Goal: Task Accomplishment & Management: Use online tool/utility

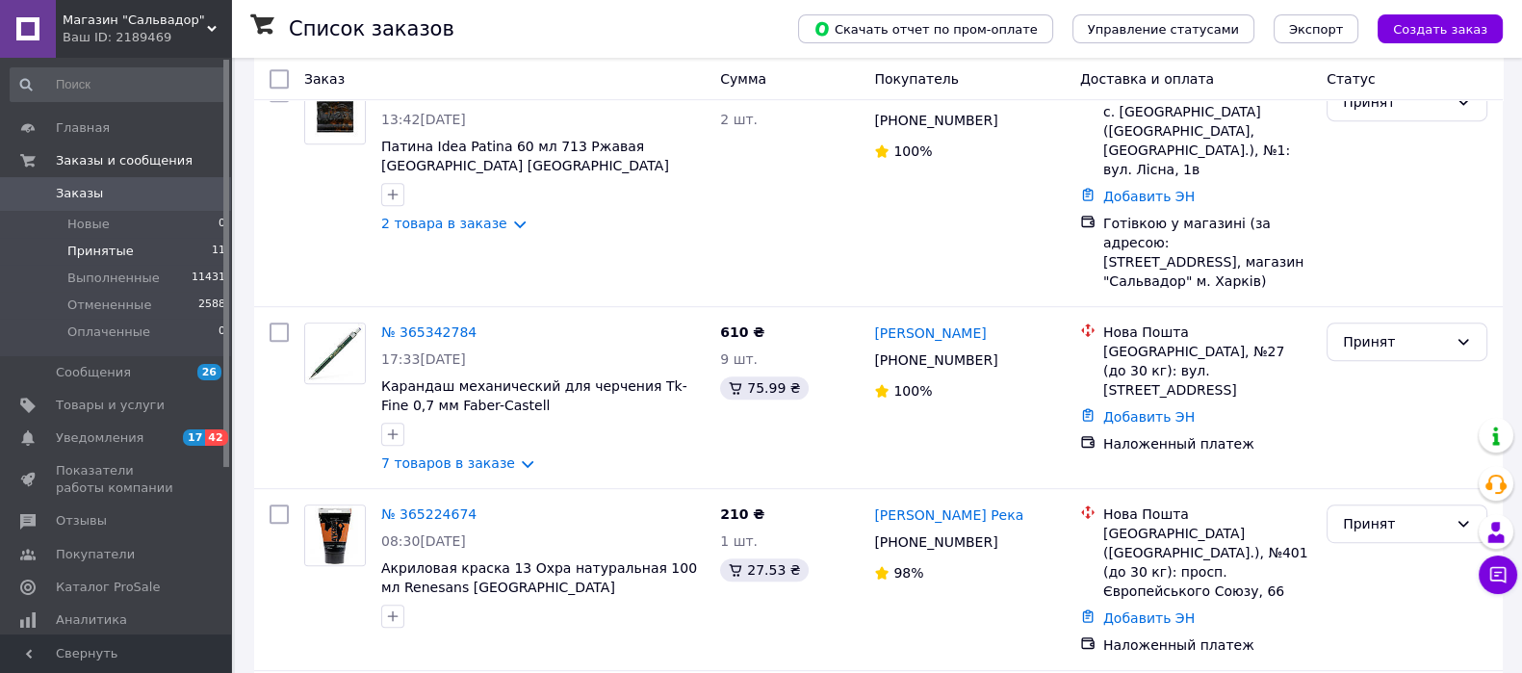
scroll to position [1537, 0]
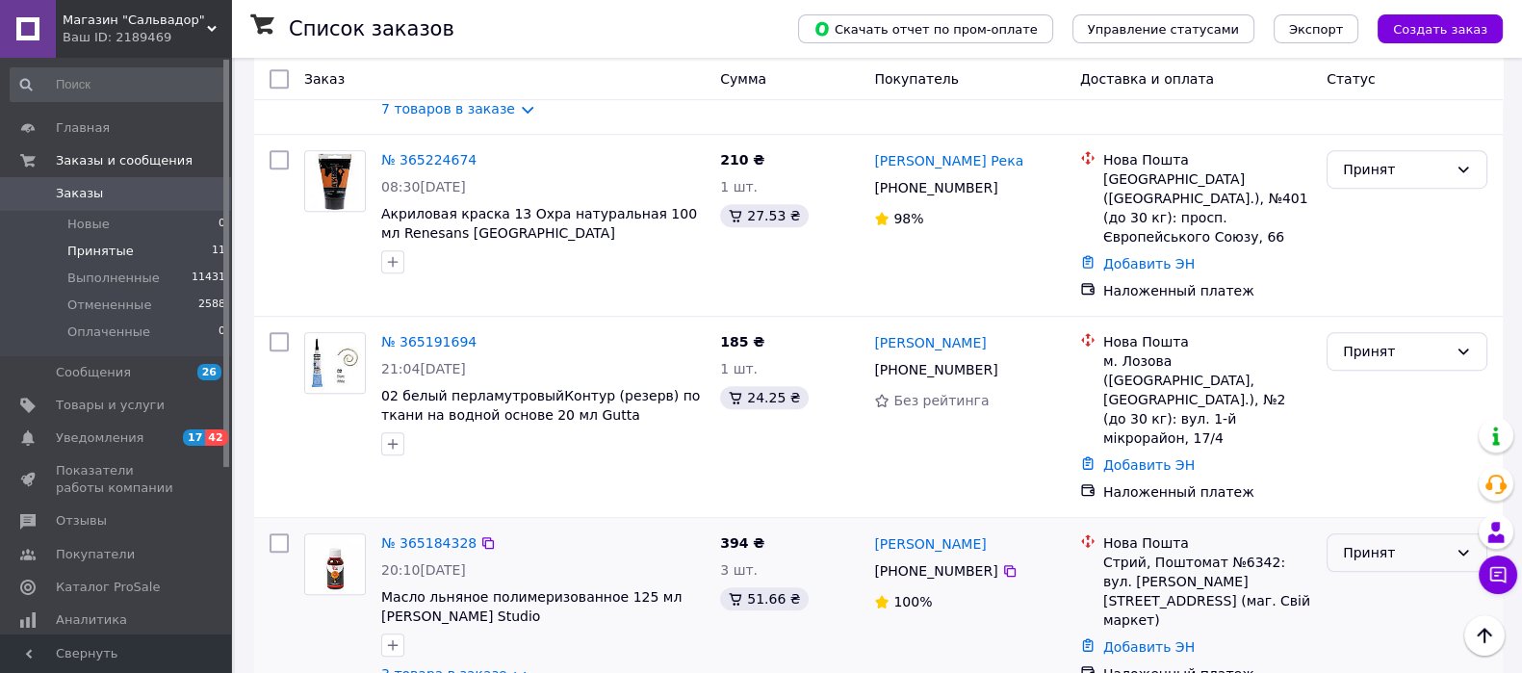
click at [1405, 542] on div "Принят" at bounding box center [1395, 552] width 105 height 21
click at [1387, 358] on li "Выполнен" at bounding box center [1407, 364] width 159 height 35
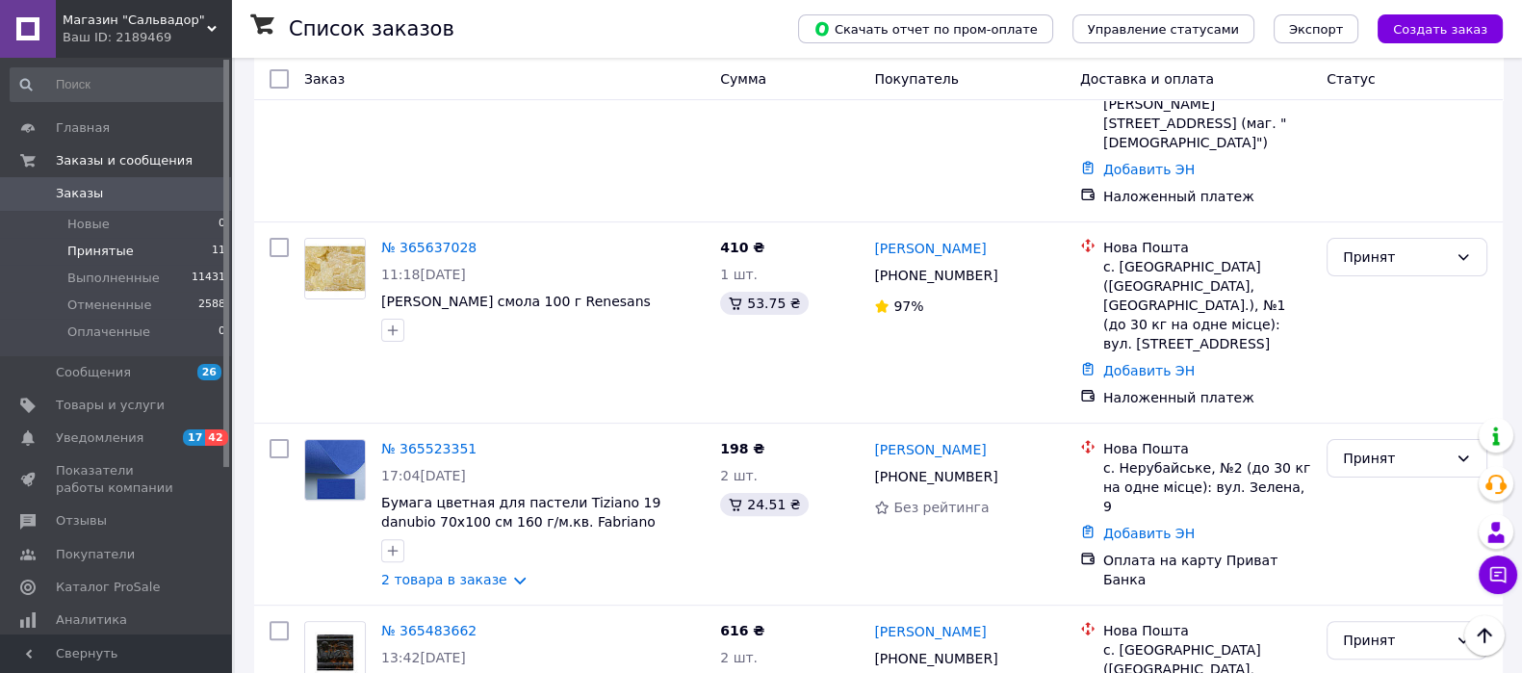
scroll to position [625, 0]
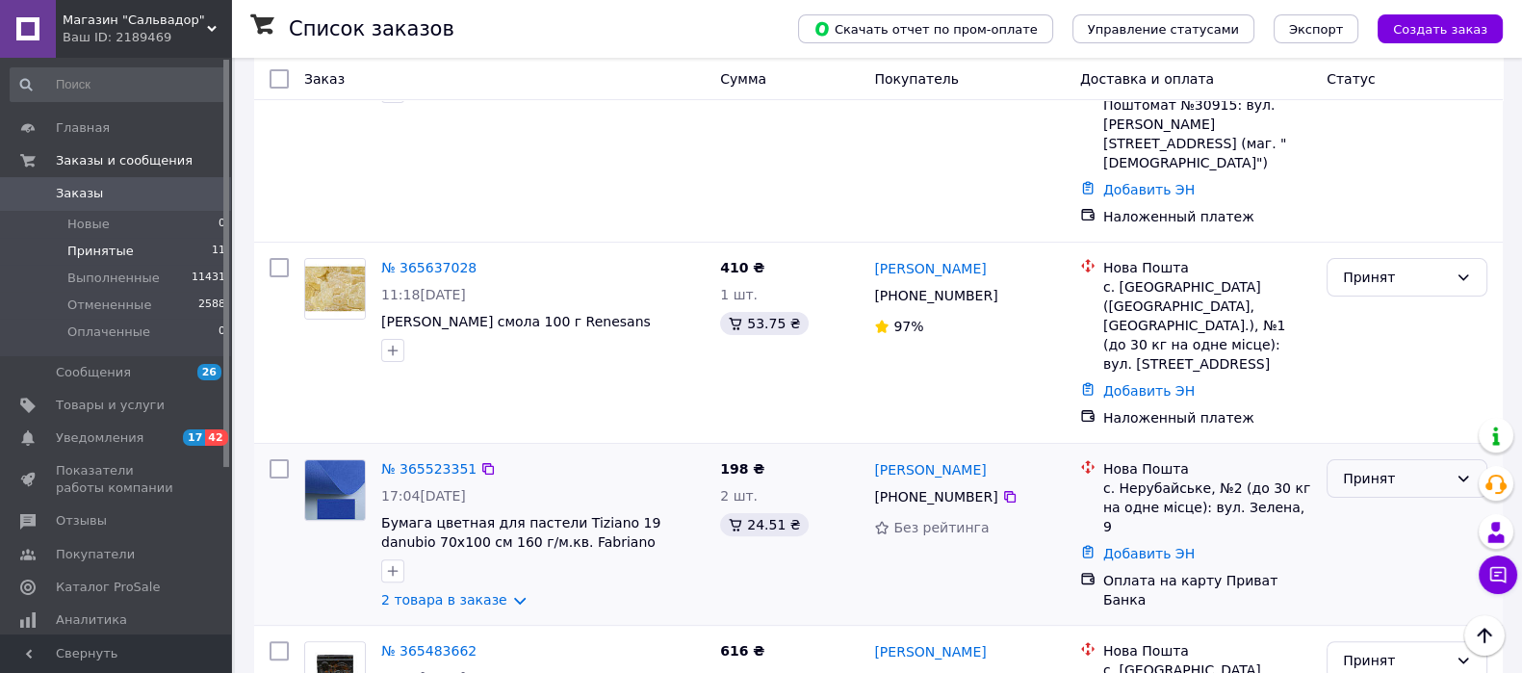
click at [1383, 468] on div "Принят" at bounding box center [1395, 478] width 105 height 21
click at [1382, 357] on li "Выполнен" at bounding box center [1407, 365] width 159 height 35
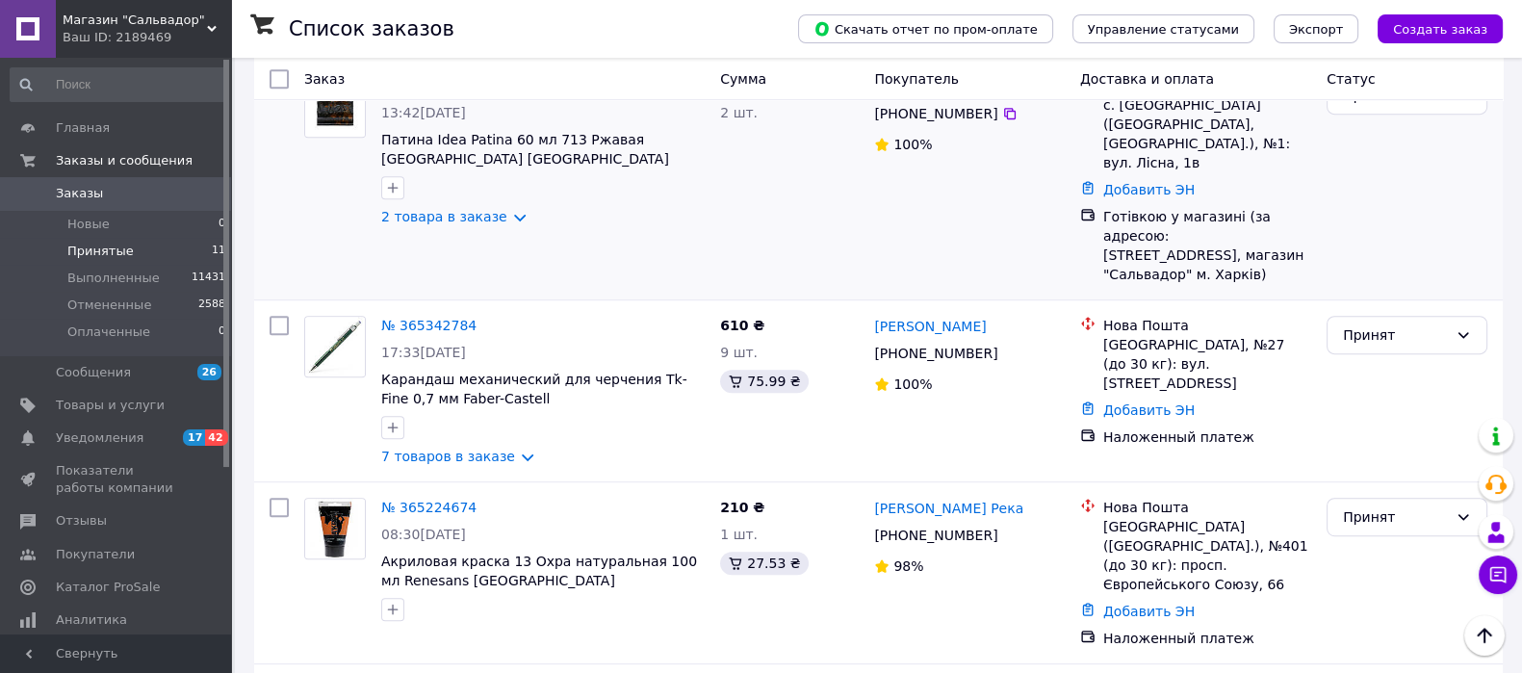
scroll to position [1355, 0]
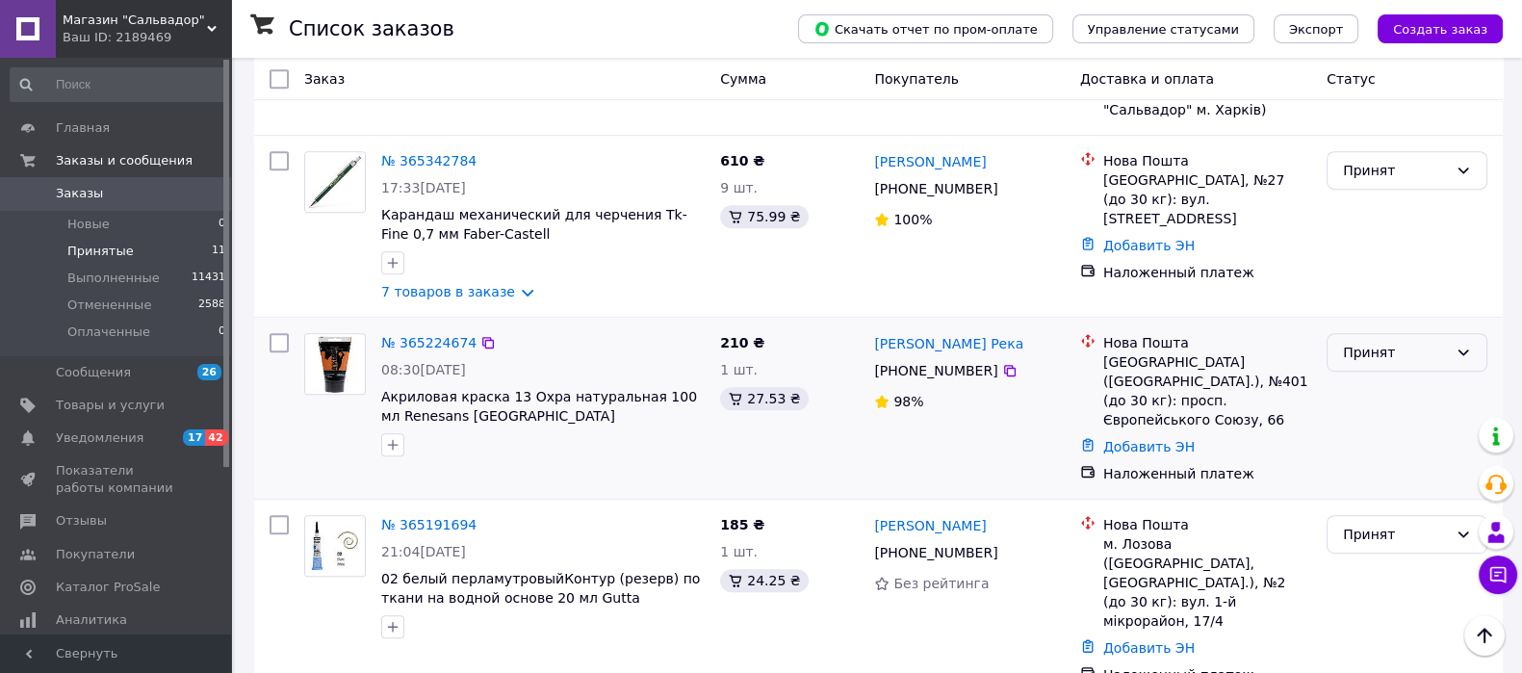
click at [1418, 333] on div "Принят" at bounding box center [1407, 352] width 161 height 39
click at [1385, 214] on li "Выполнен" at bounding box center [1407, 221] width 159 height 35
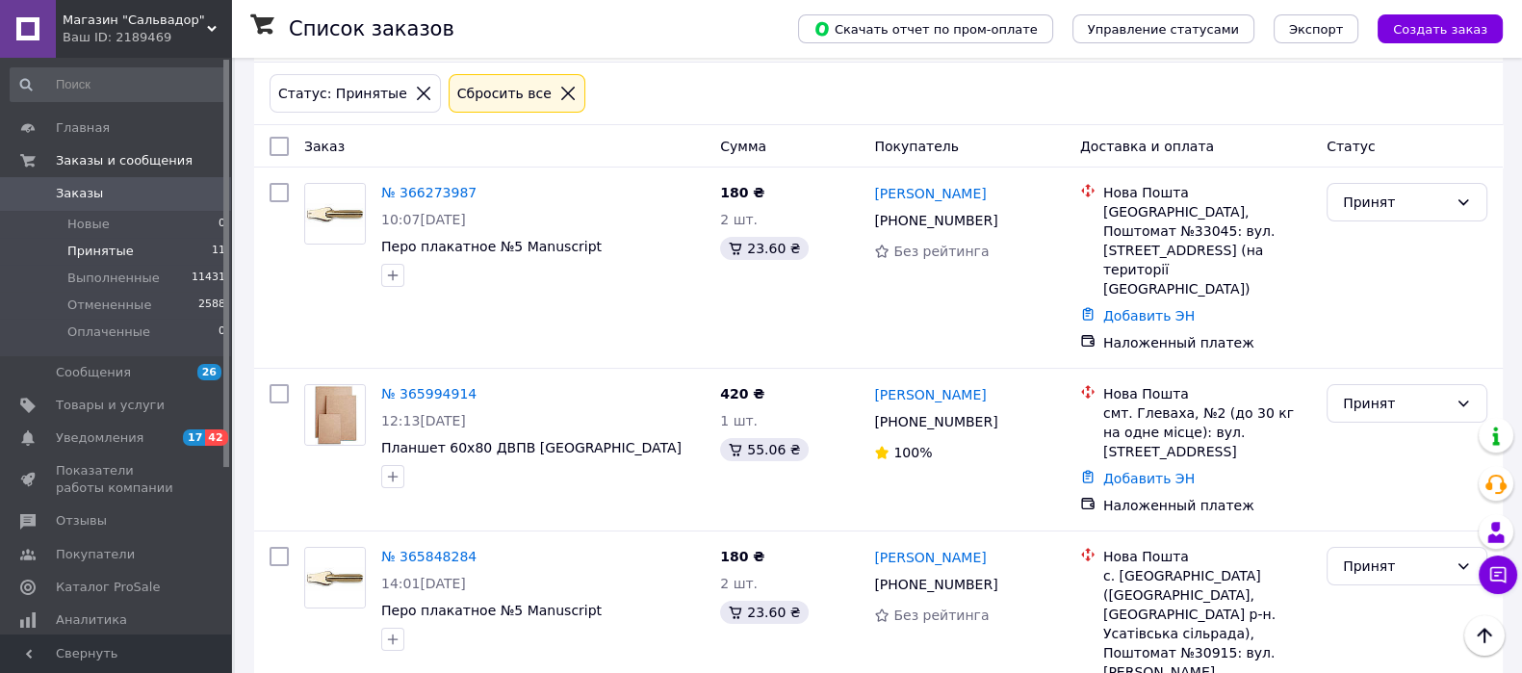
scroll to position [0, 0]
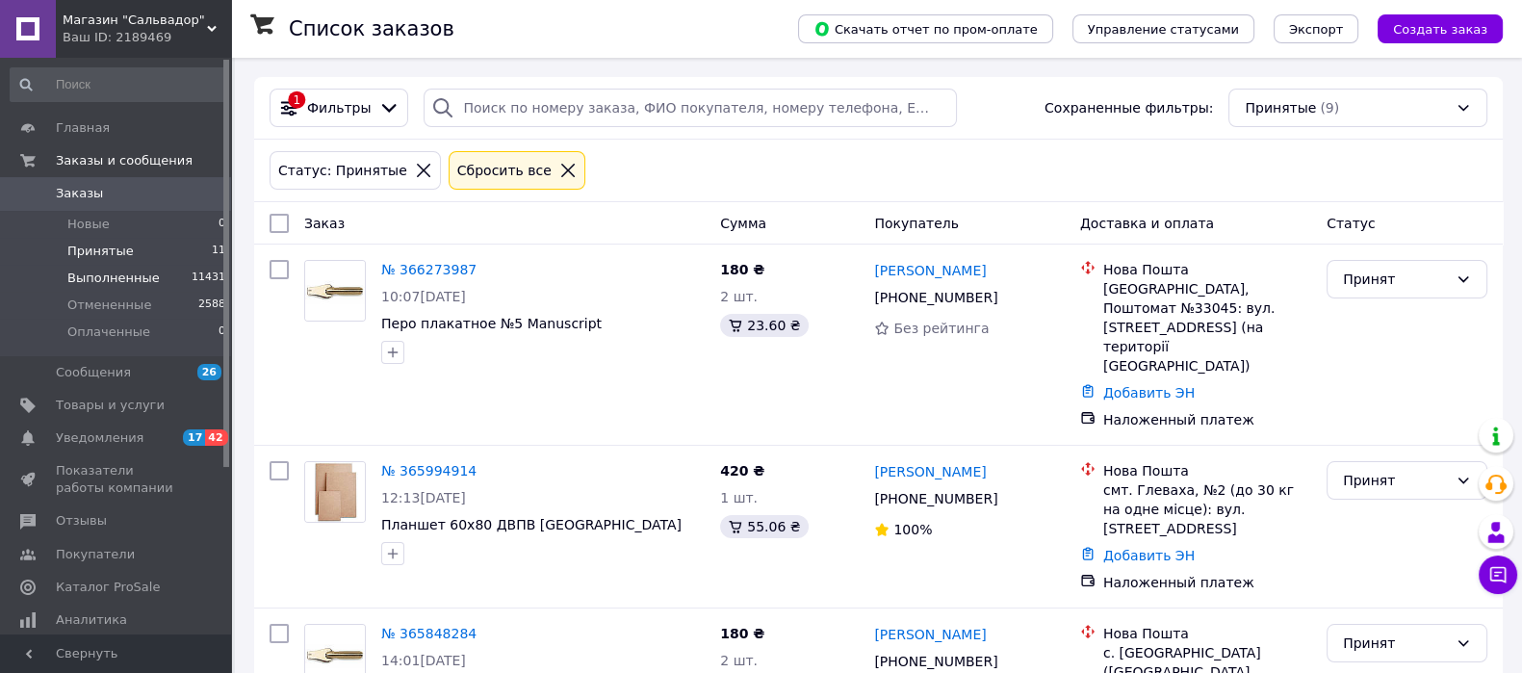
click at [101, 279] on span "Выполненные" at bounding box center [113, 278] width 92 height 17
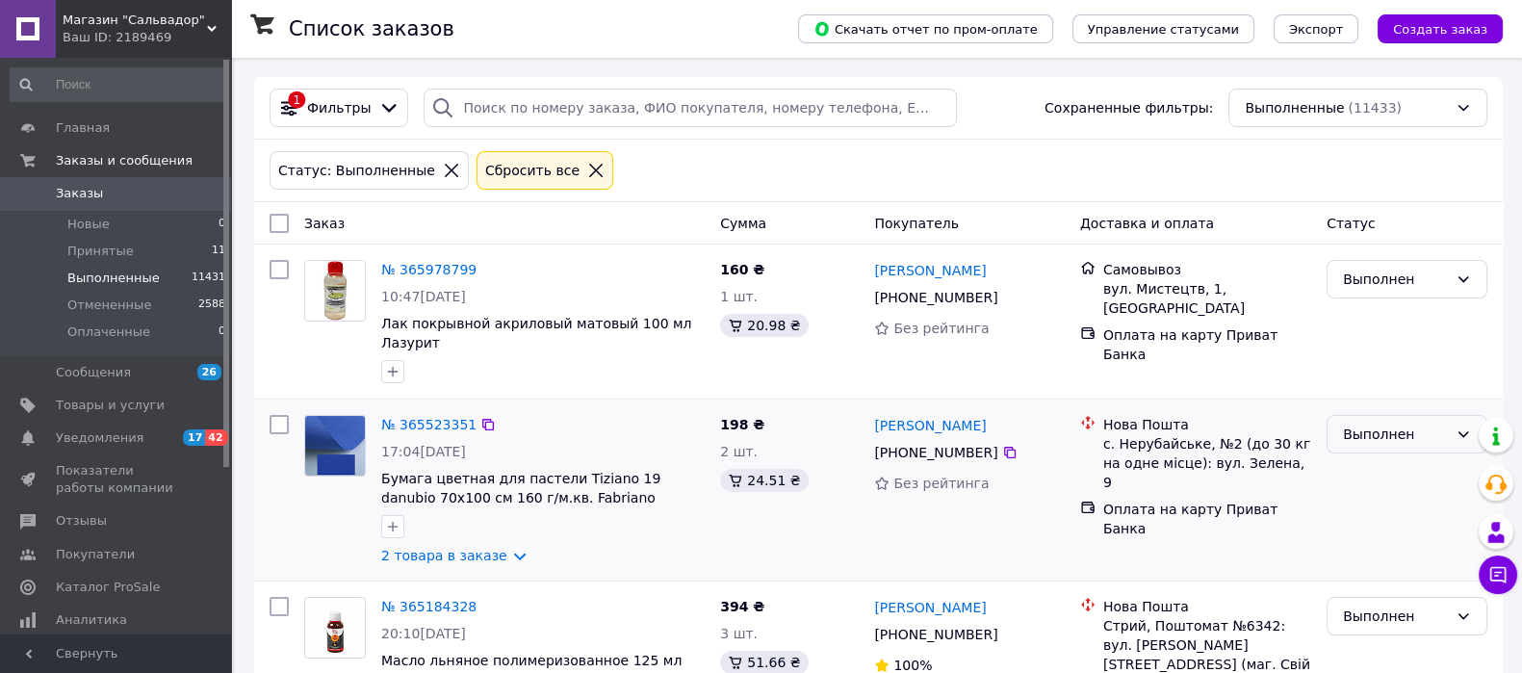
click at [1394, 433] on div "Выполнен" at bounding box center [1395, 434] width 105 height 21
click at [1357, 470] on li "Принят" at bounding box center [1407, 475] width 159 height 35
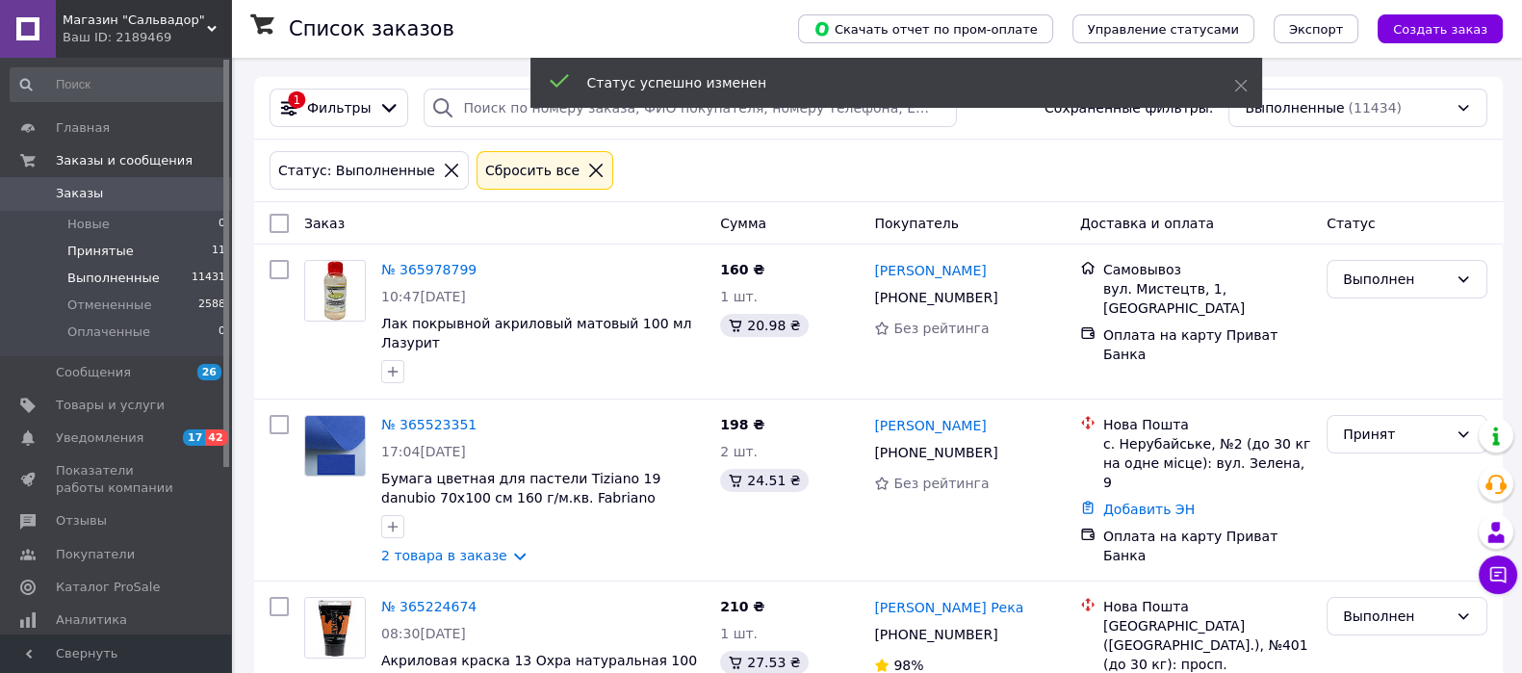
click at [102, 251] on span "Принятые" at bounding box center [100, 251] width 66 height 17
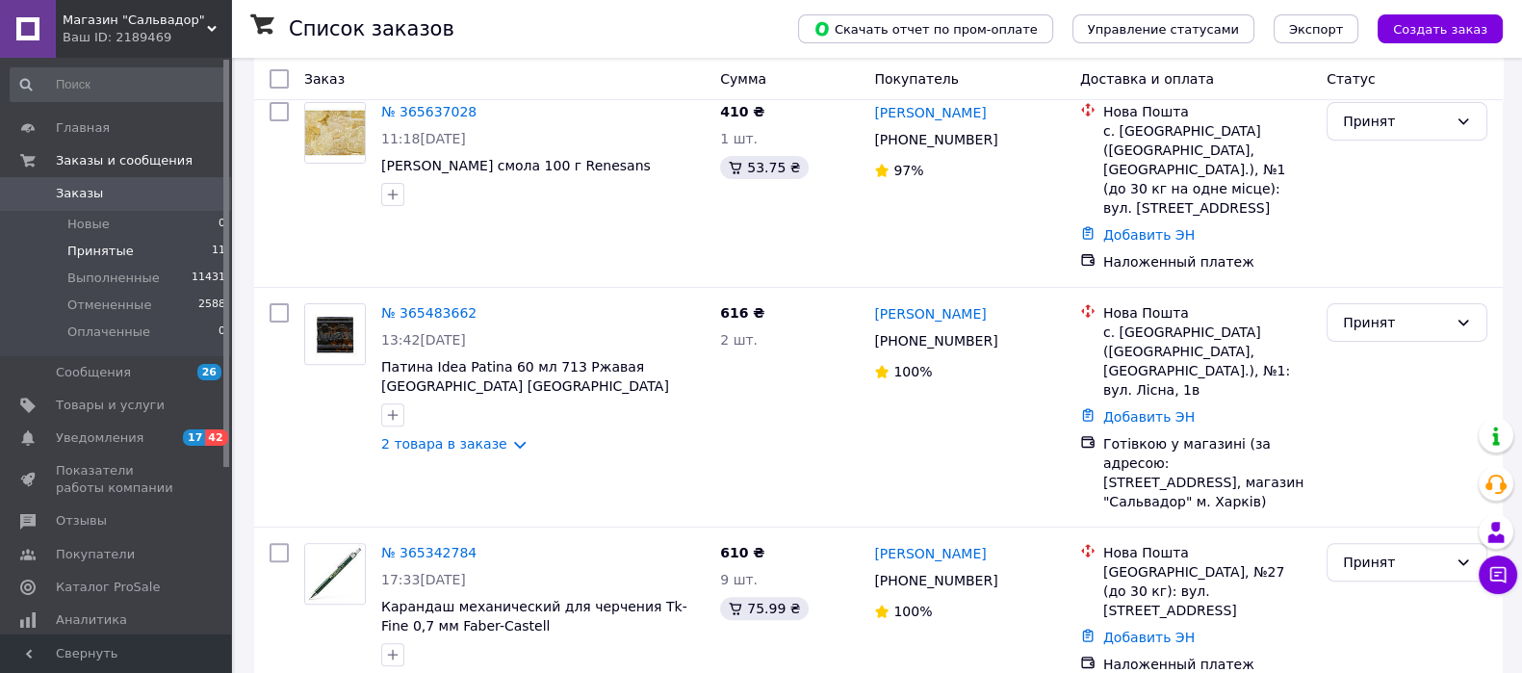
scroll to position [1009, 0]
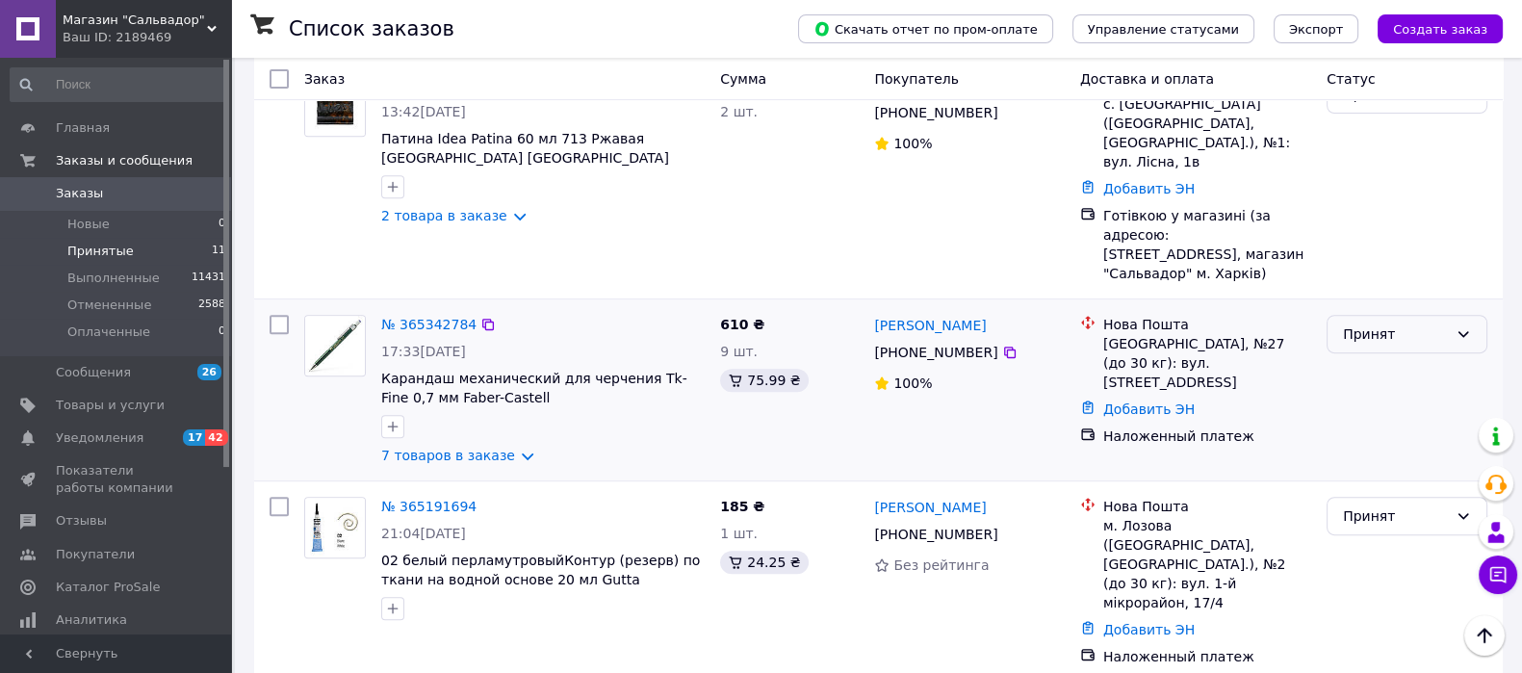
click at [1409, 323] on div "Принят" at bounding box center [1395, 333] width 105 height 21
click at [1375, 194] on li "Выполнен" at bounding box center [1407, 201] width 159 height 35
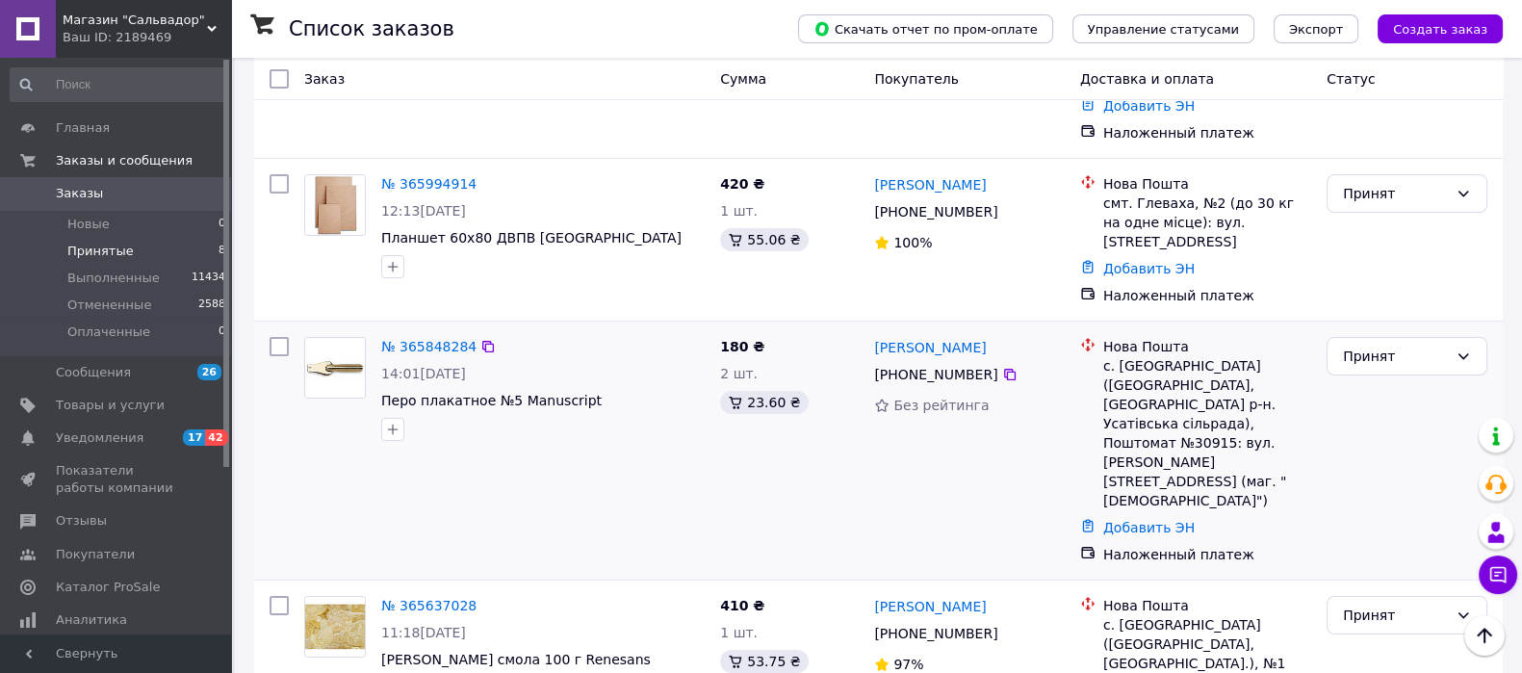
scroll to position [1009, 0]
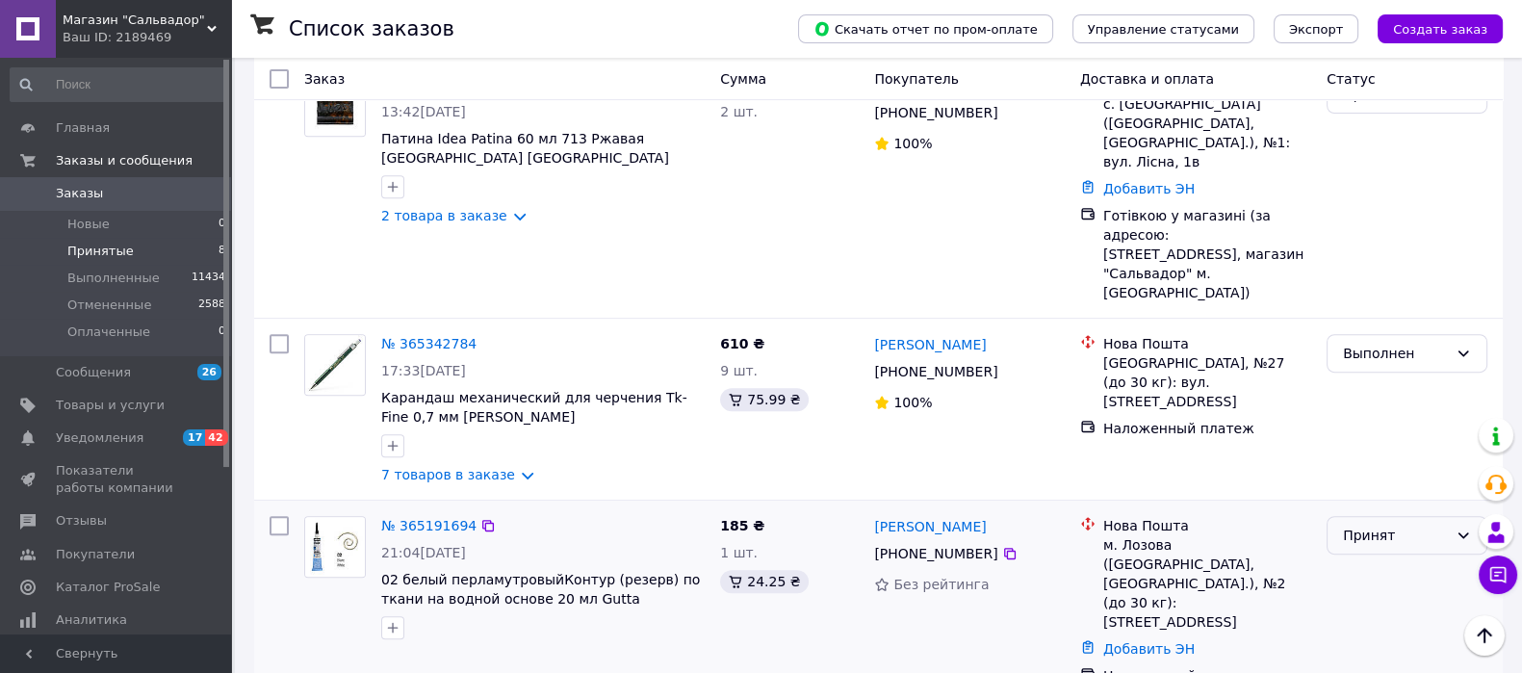
click at [1357, 525] on div "Принят" at bounding box center [1395, 535] width 105 height 21
click at [1351, 370] on li "Выполнен" at bounding box center [1407, 384] width 159 height 35
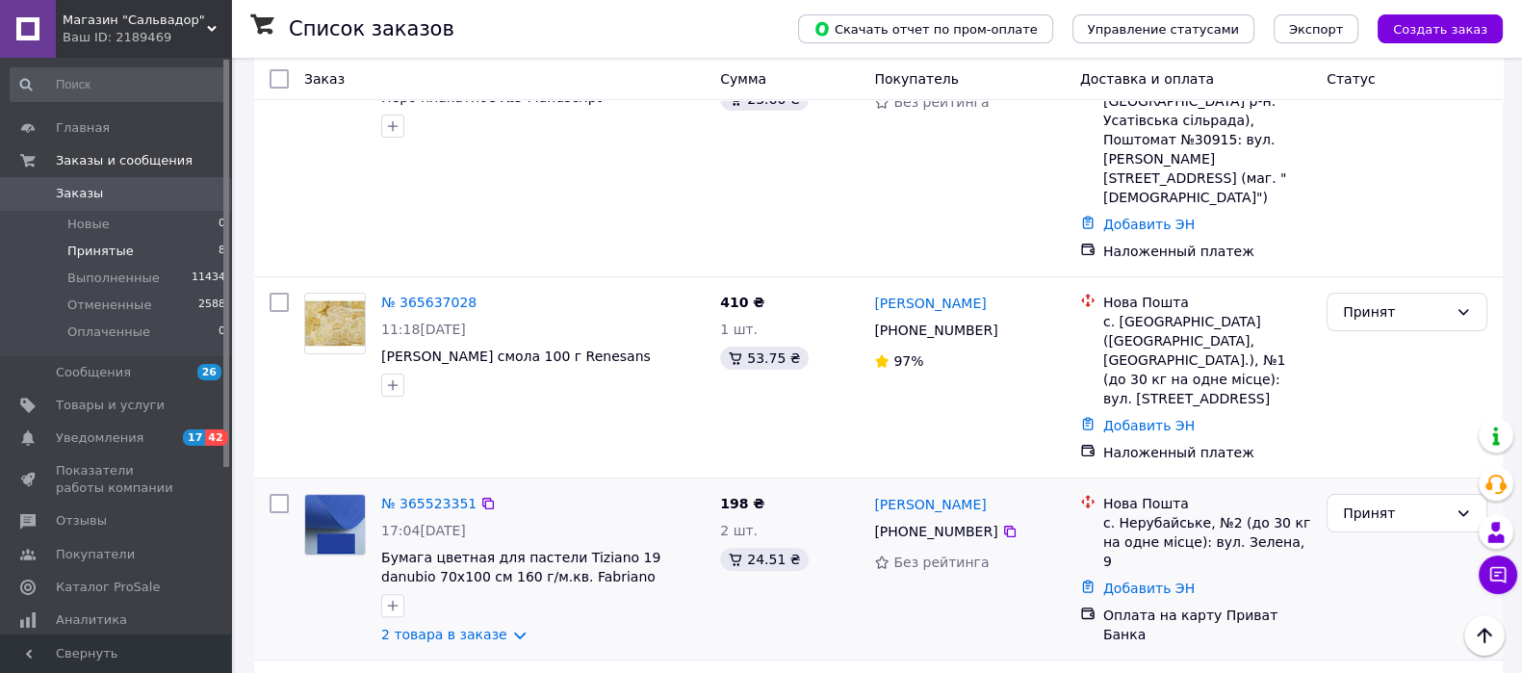
scroll to position [585, 0]
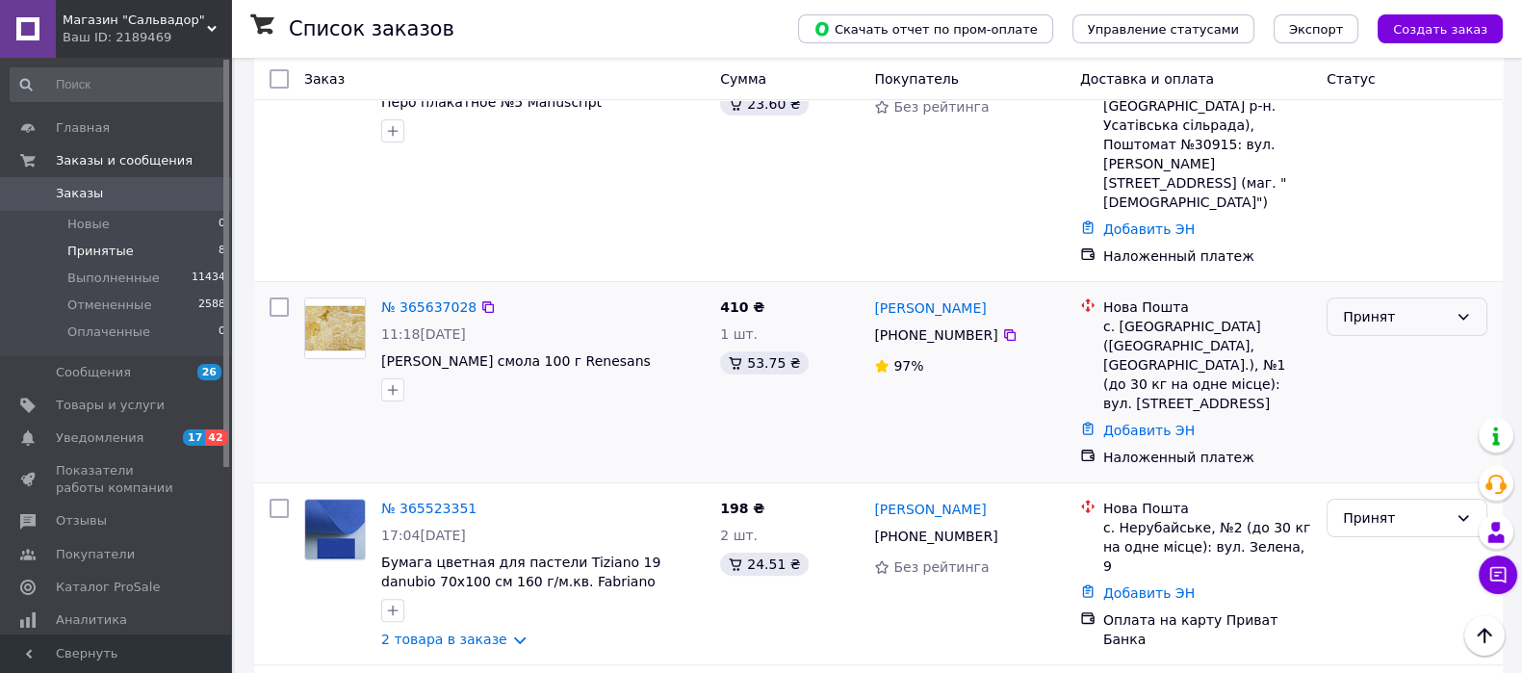
click at [1391, 306] on div "Принят" at bounding box center [1395, 316] width 105 height 21
click at [1385, 238] on li "Выполнен" at bounding box center [1407, 241] width 159 height 35
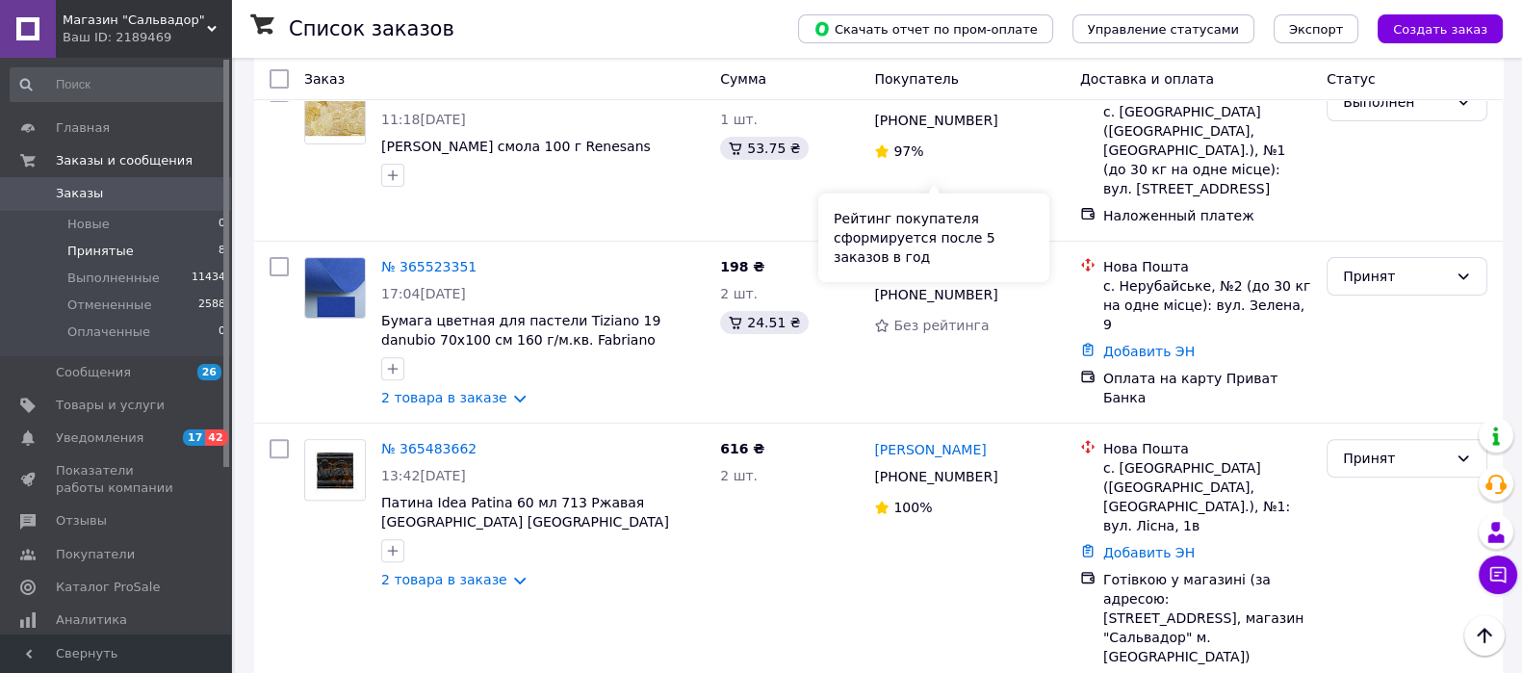
scroll to position [819, 0]
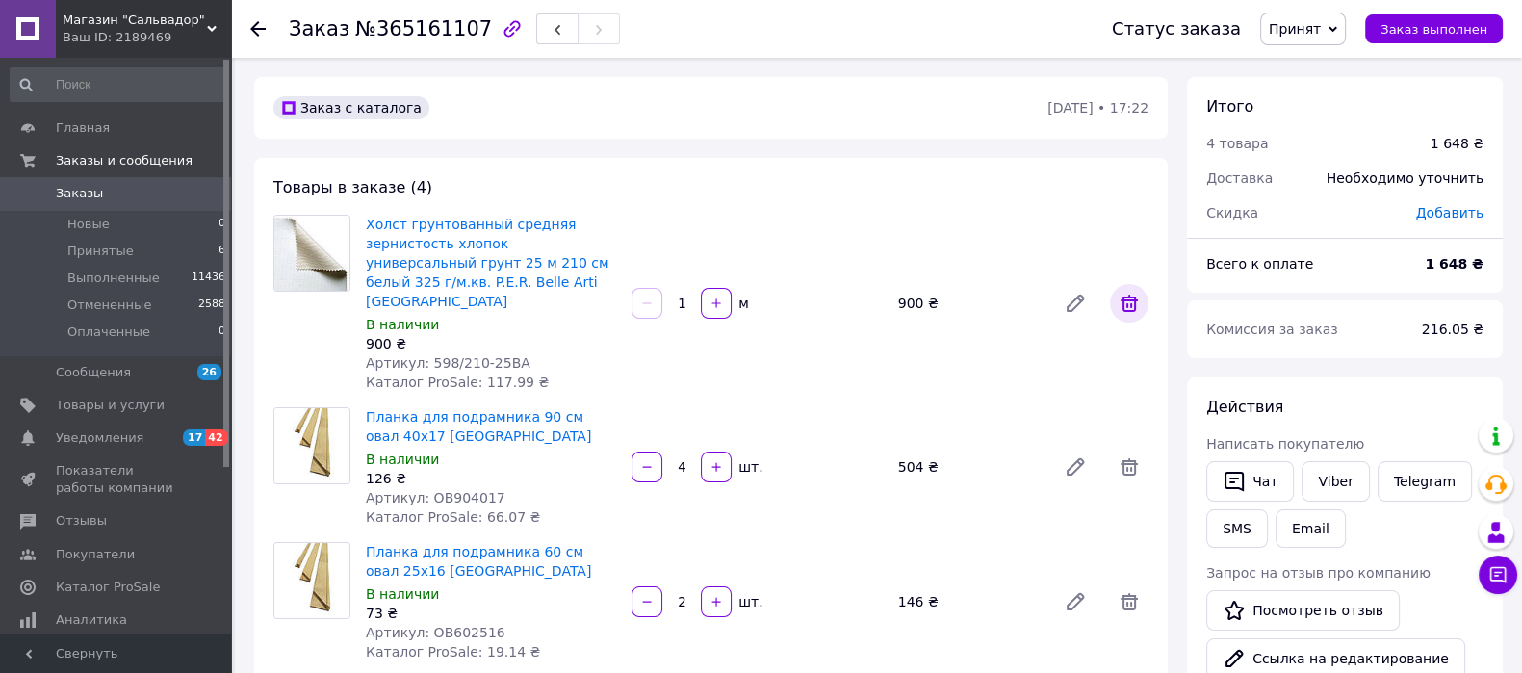
click at [1134, 295] on icon at bounding box center [1129, 303] width 17 height 17
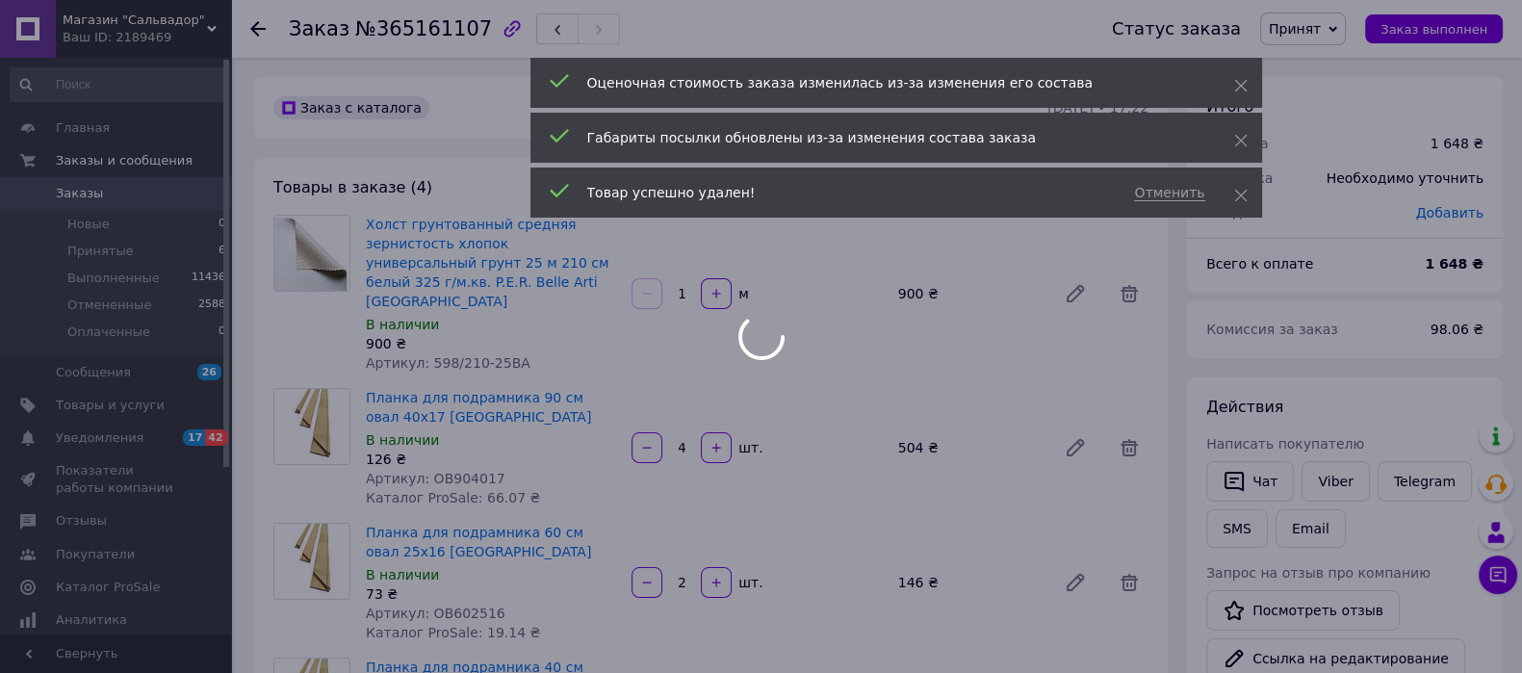
type input "4"
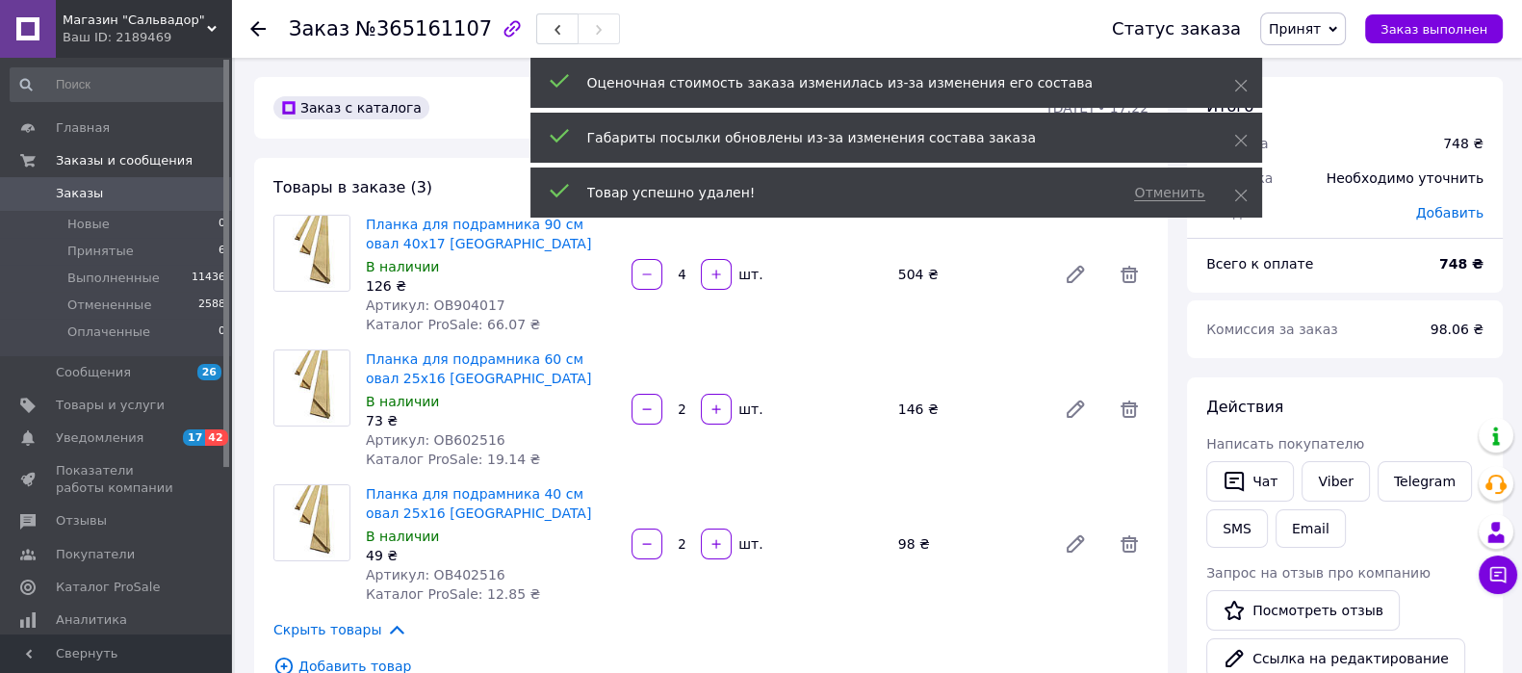
click at [263, 24] on icon at bounding box center [257, 28] width 15 height 15
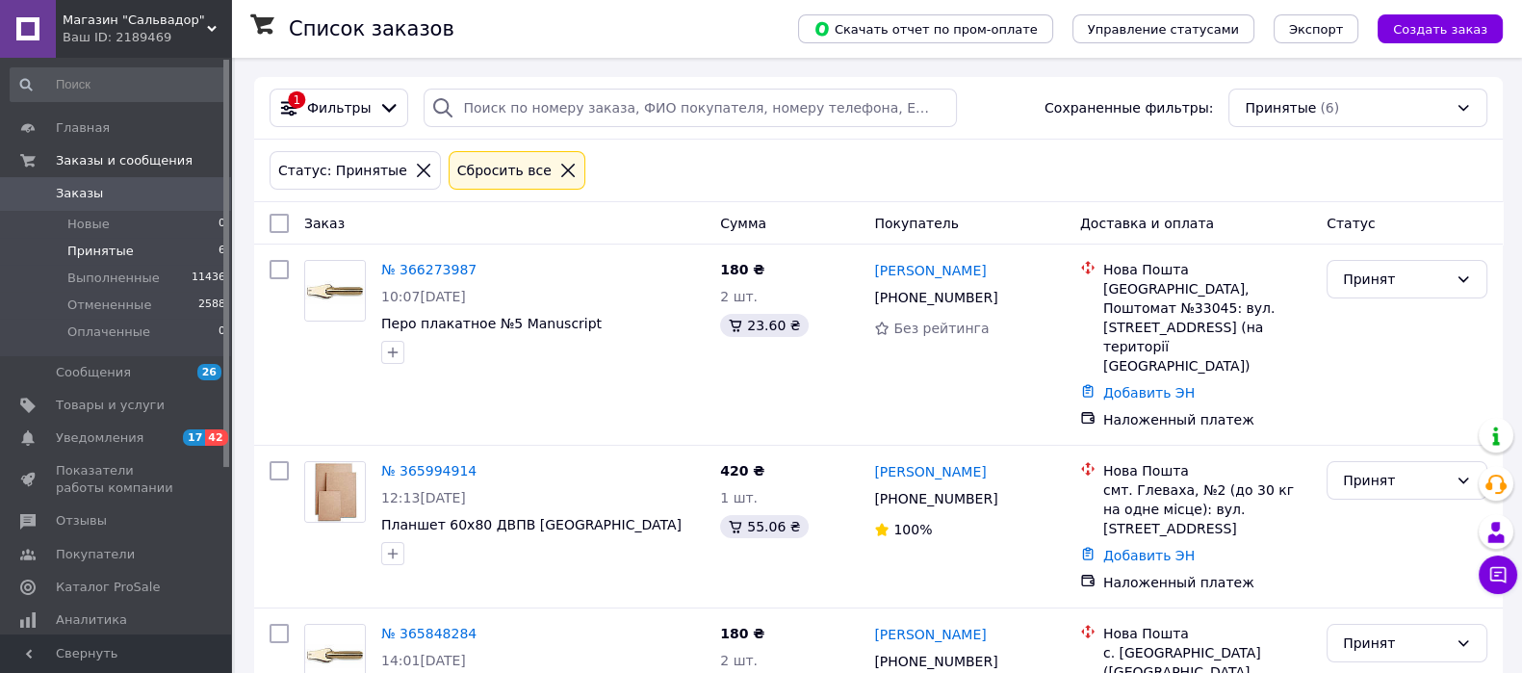
scroll to position [664, 0]
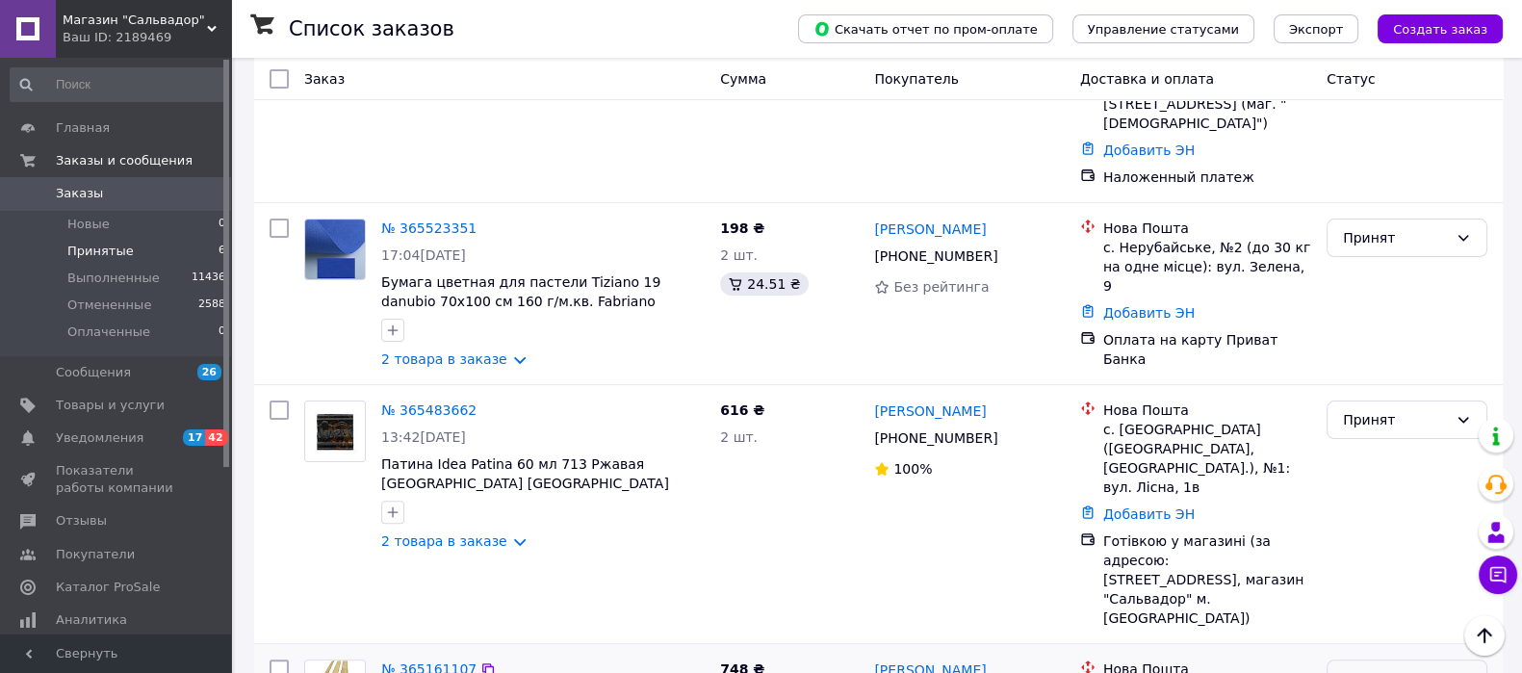
click at [1357, 659] on div "Принят" at bounding box center [1407, 678] width 161 height 39
click at [1362, 564] on li "Выполнен" at bounding box center [1407, 567] width 159 height 35
click at [1390, 409] on div "Принят" at bounding box center [1395, 419] width 105 height 21
click at [1381, 344] on li "Выполнен" at bounding box center [1407, 346] width 159 height 35
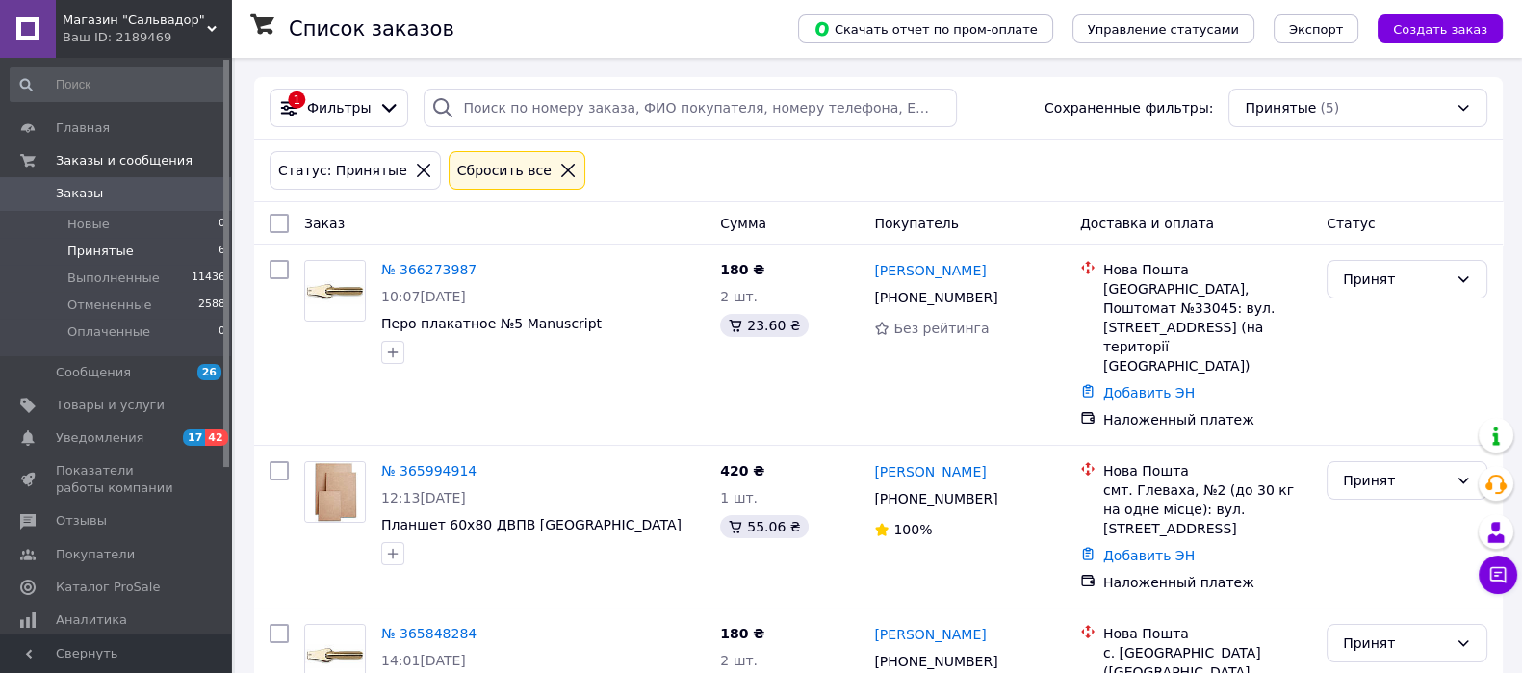
scroll to position [361, 0]
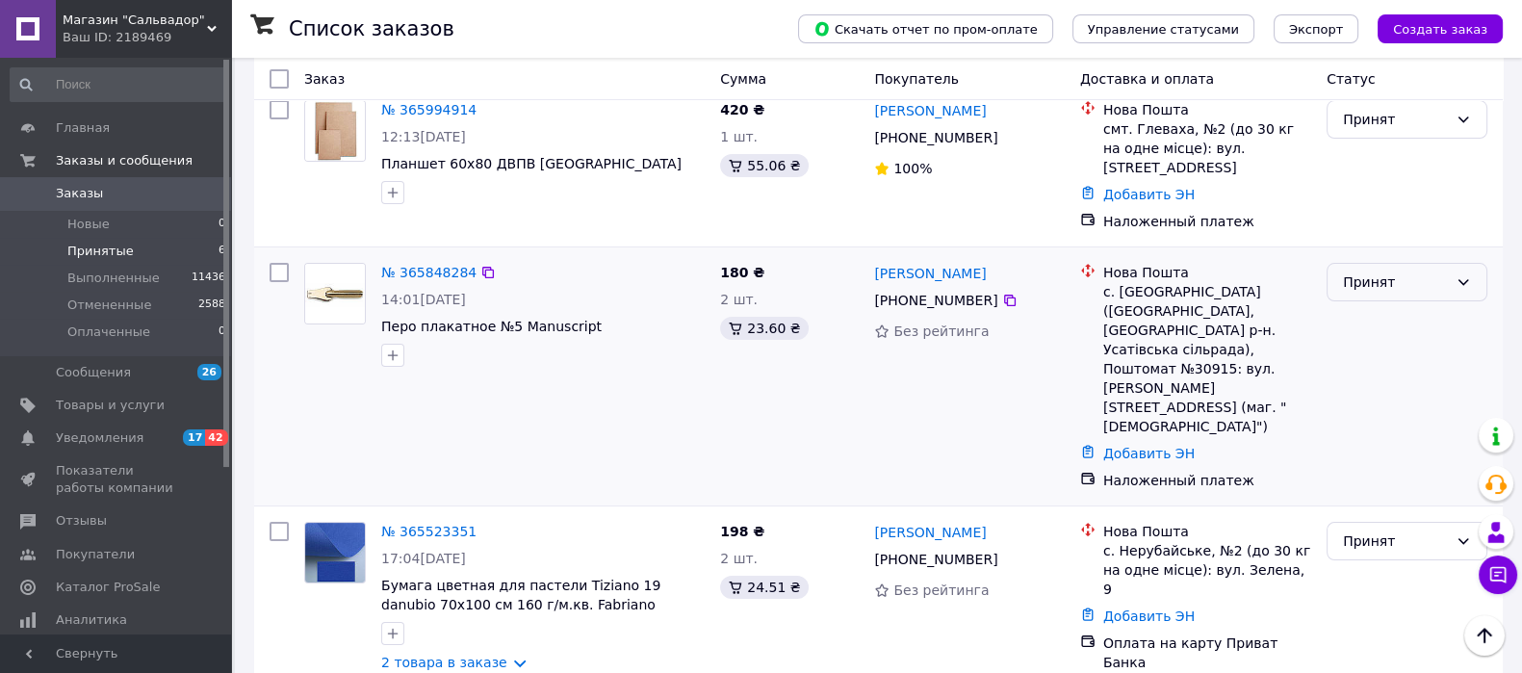
click at [1375, 263] on div "Принят" at bounding box center [1407, 282] width 161 height 39
click at [1371, 258] on li "Выполнен" at bounding box center [1407, 265] width 159 height 35
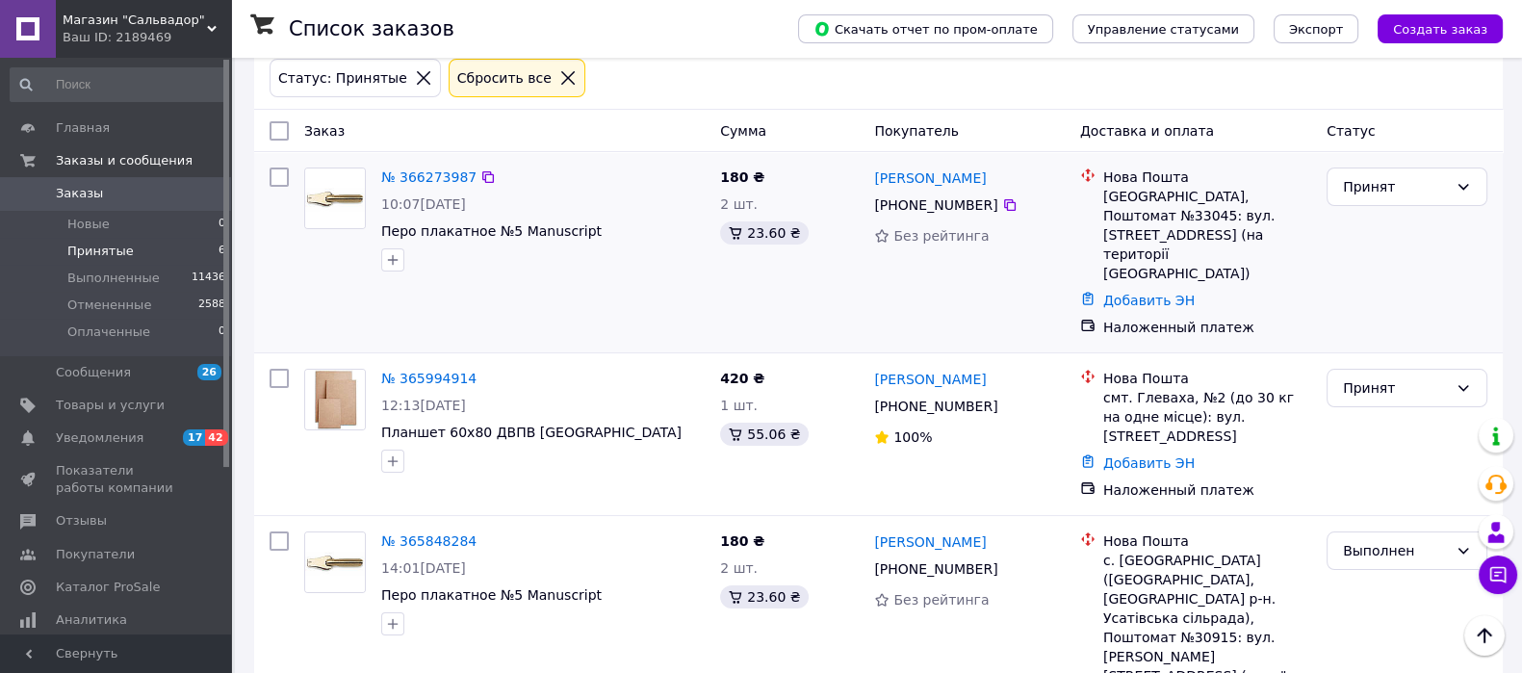
scroll to position [0, 0]
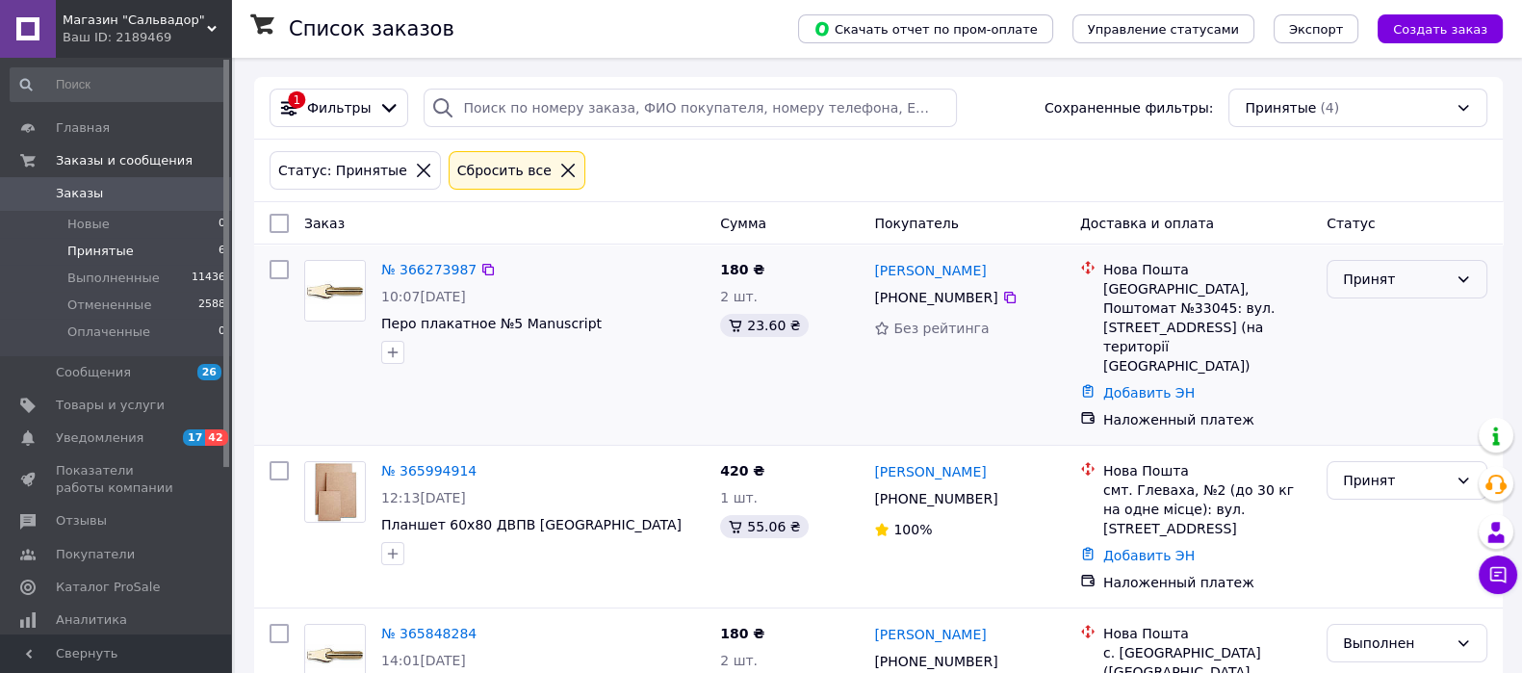
click at [1358, 269] on div "Принят" at bounding box center [1395, 279] width 105 height 21
click at [1362, 311] on li "Выполнен" at bounding box center [1407, 320] width 159 height 35
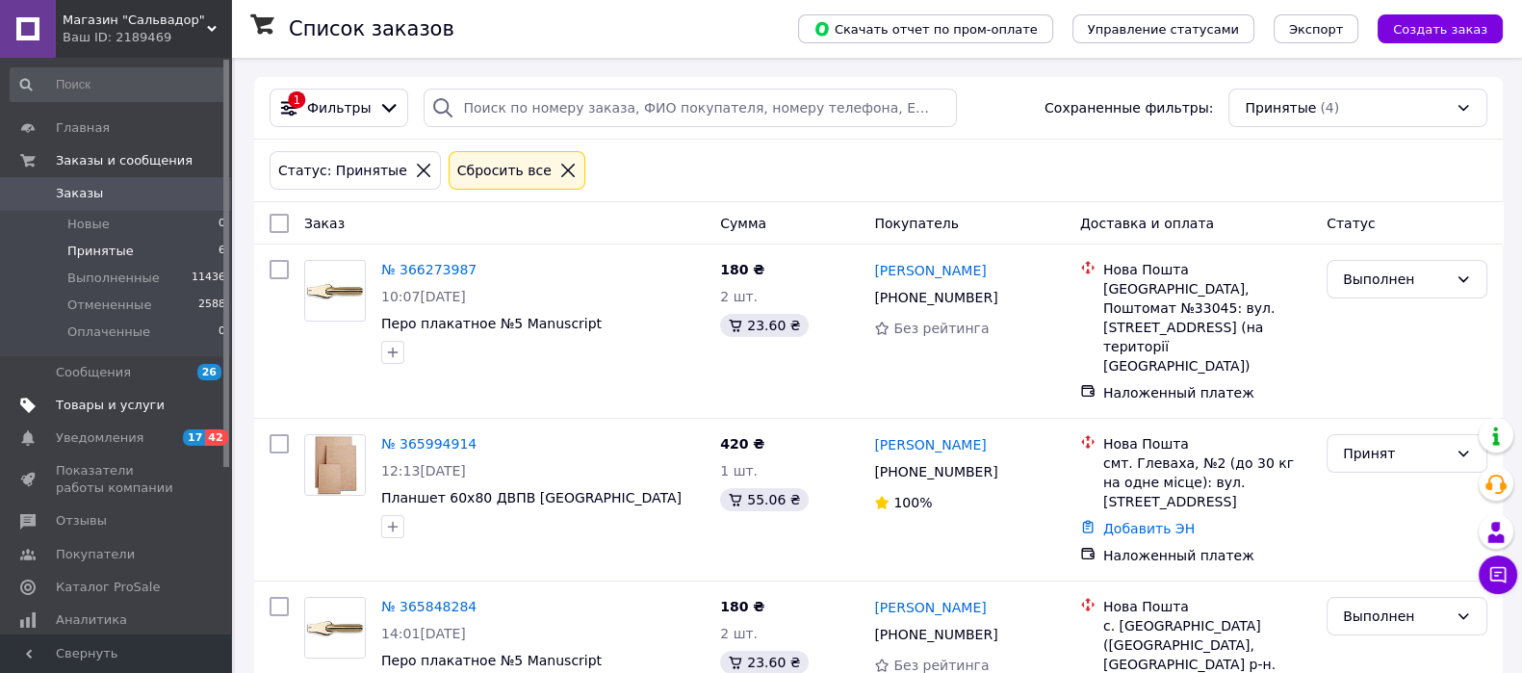
click at [127, 406] on span "Товары и услуги" at bounding box center [110, 405] width 109 height 17
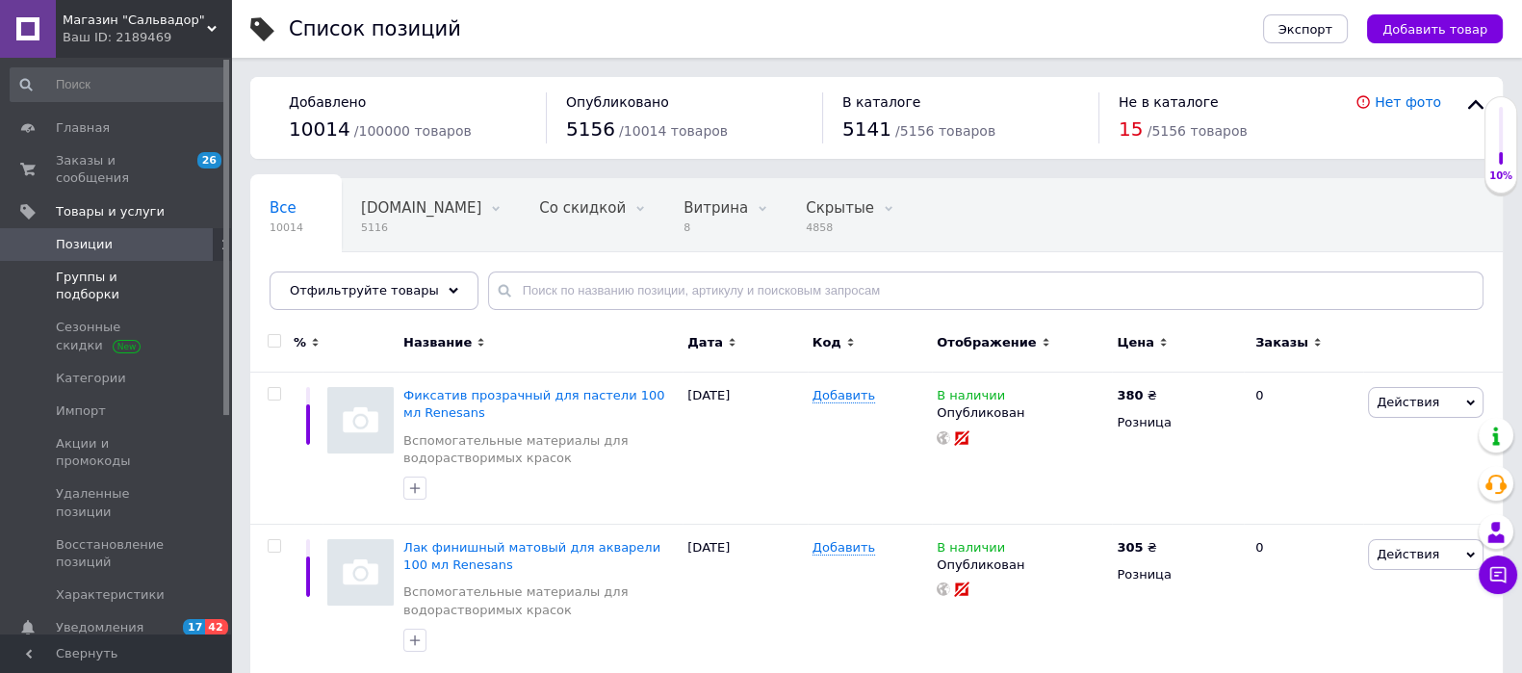
click at [112, 269] on span "Группы и подборки" at bounding box center [117, 286] width 122 height 35
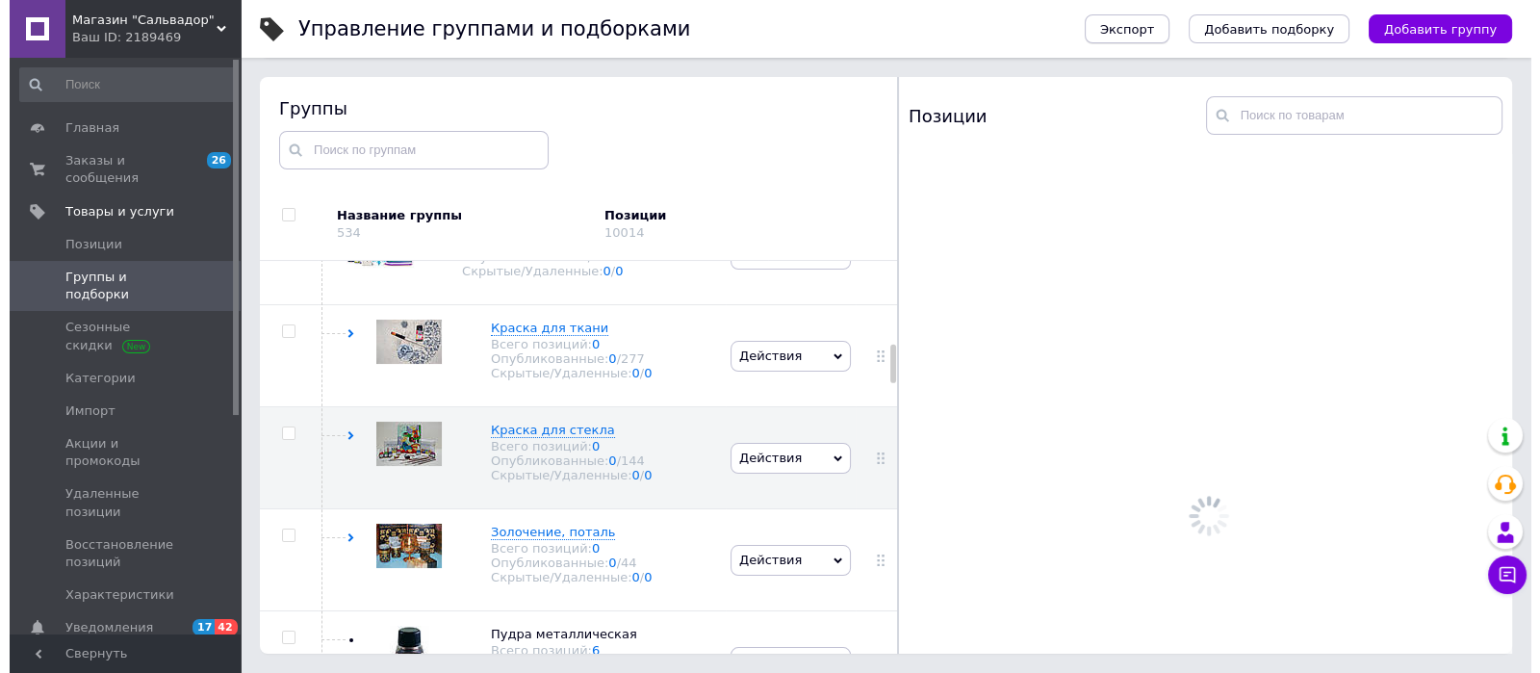
scroll to position [867, 0]
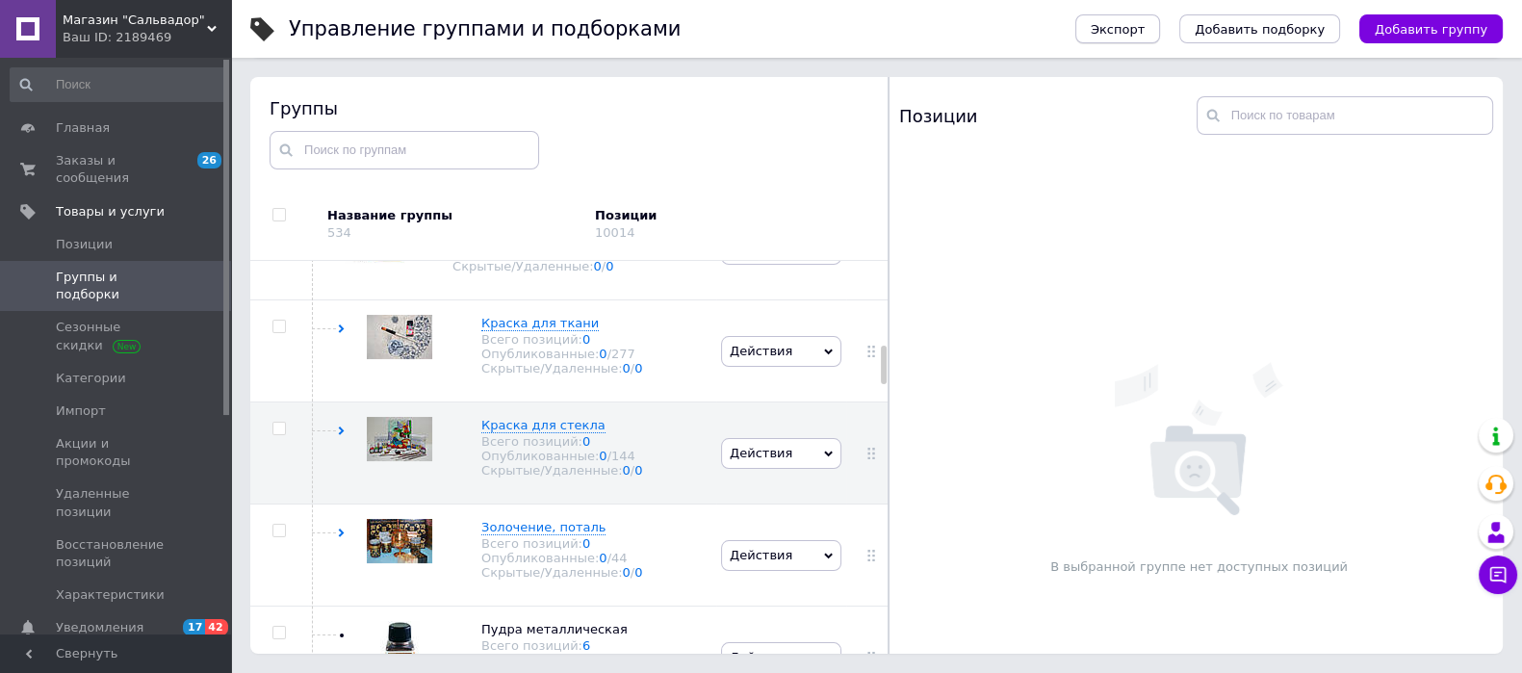
click at [1145, 30] on span "Экспорт" at bounding box center [1118, 29] width 54 height 14
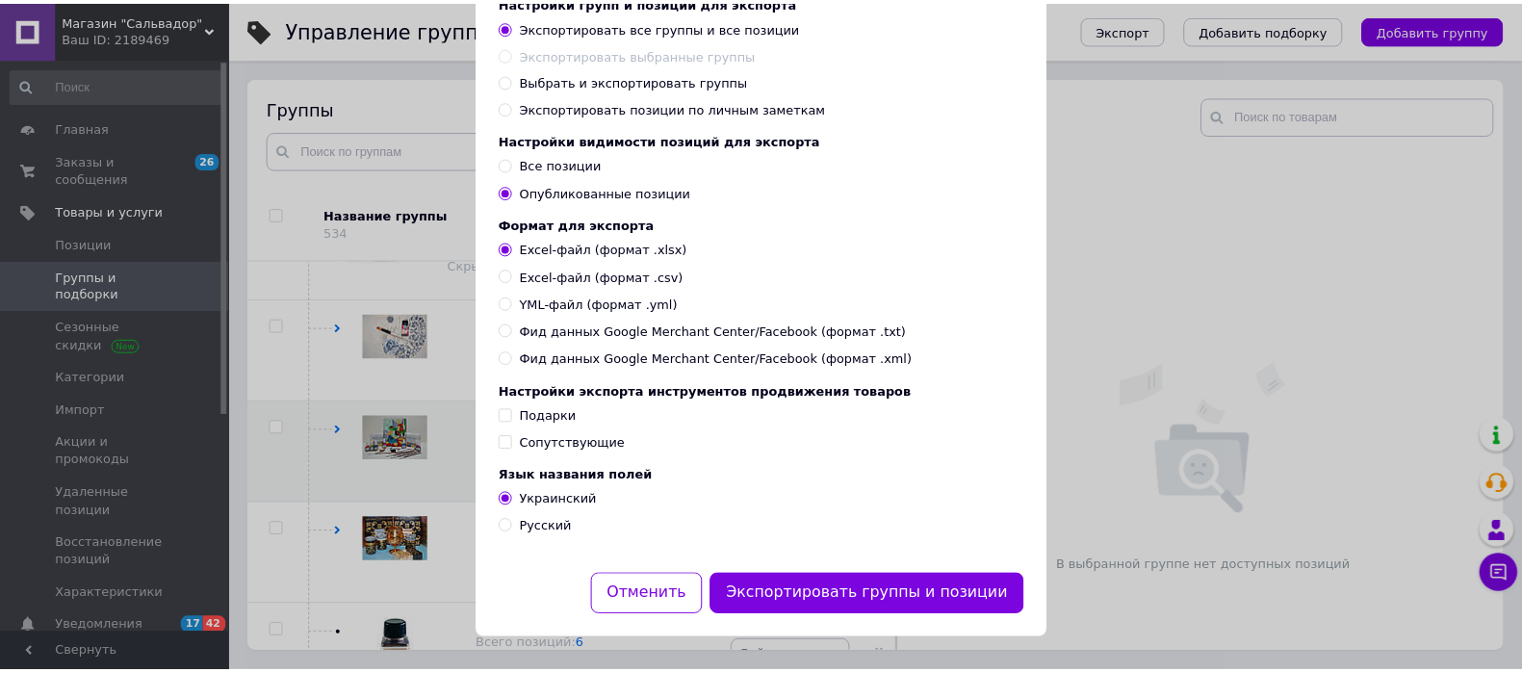
scroll to position [142, 0]
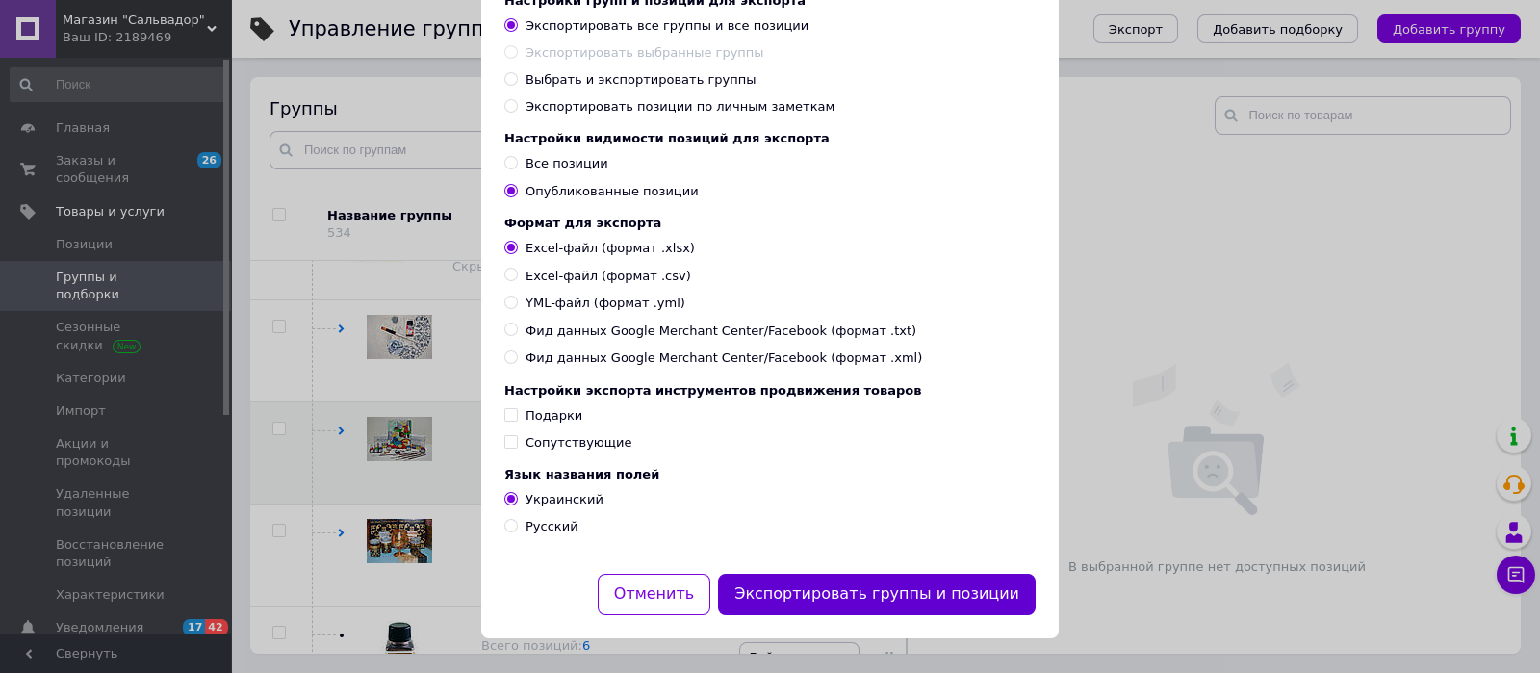
click at [871, 599] on button "Экспортировать группы и позиции" at bounding box center [877, 594] width 318 height 41
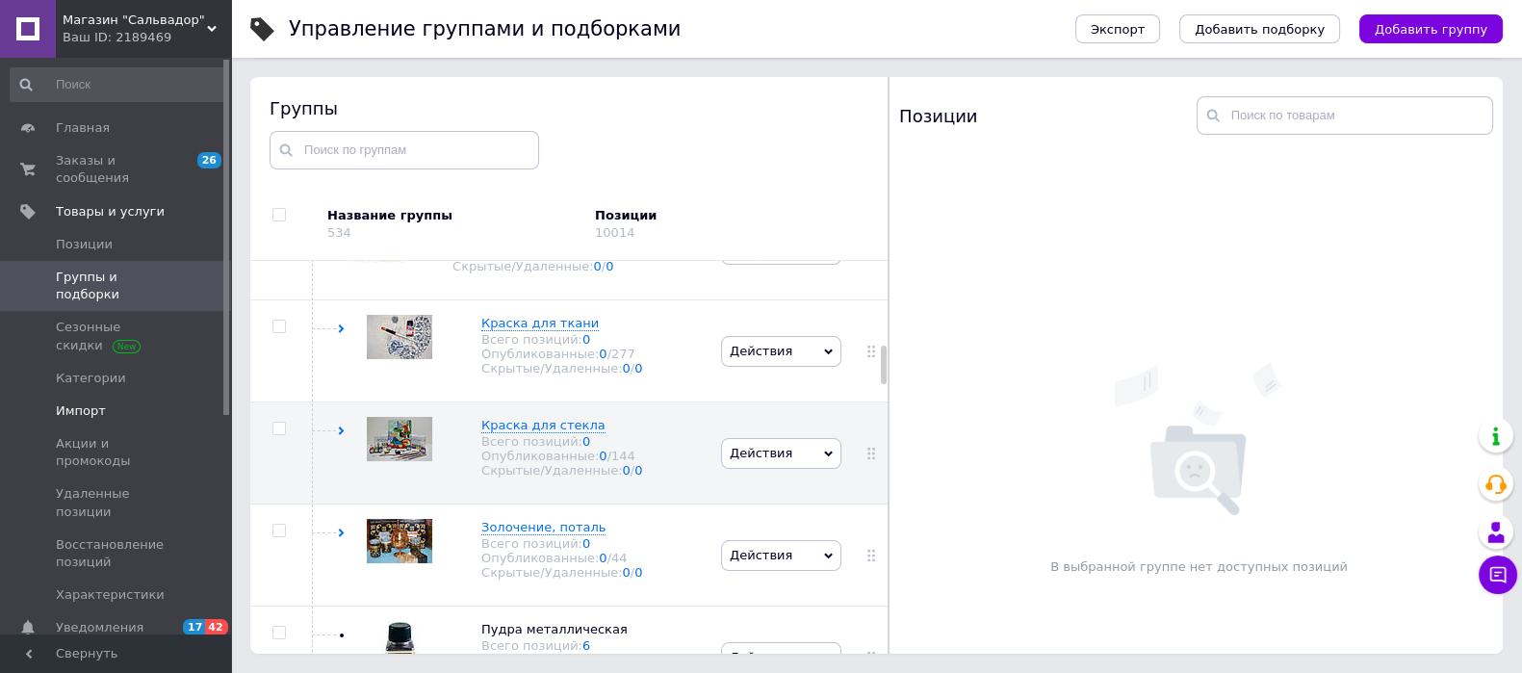
click at [90, 395] on link "Импорт" at bounding box center [118, 411] width 237 height 33
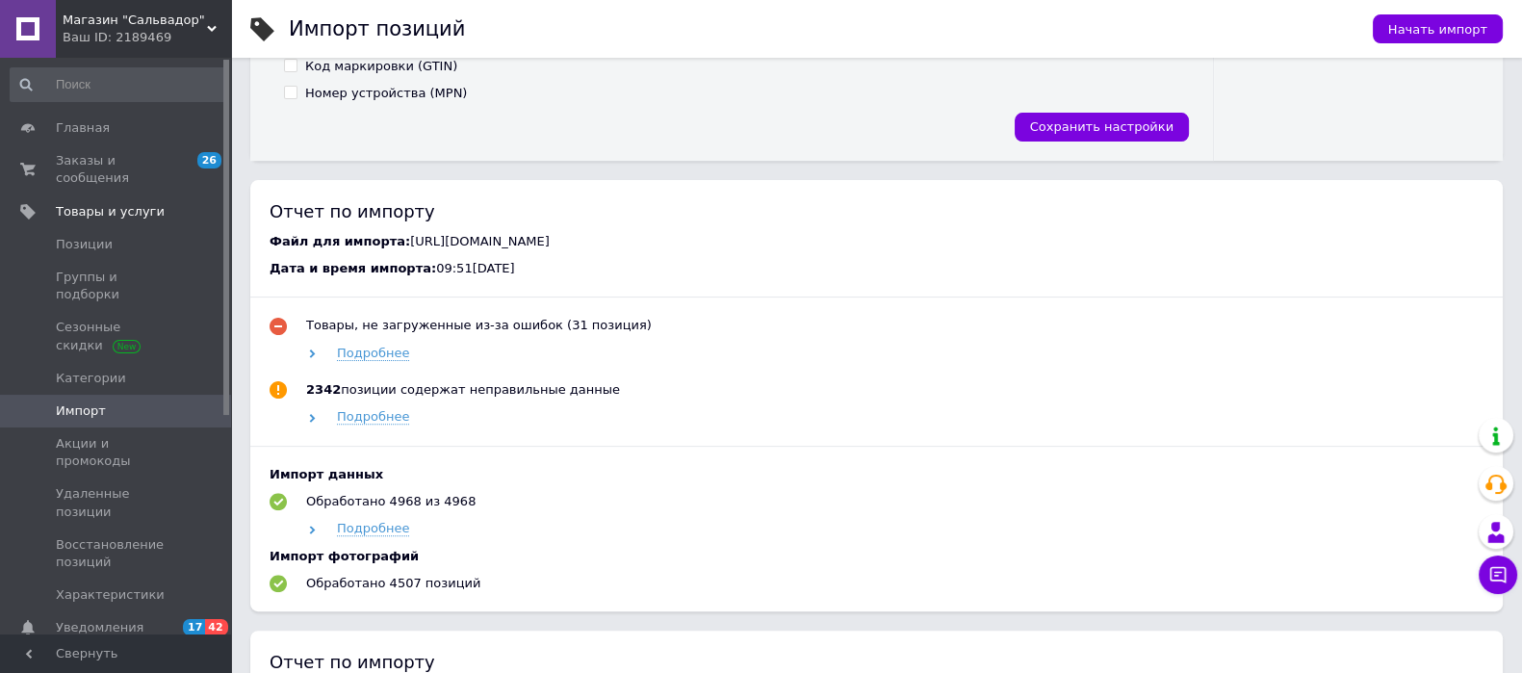
scroll to position [361, 0]
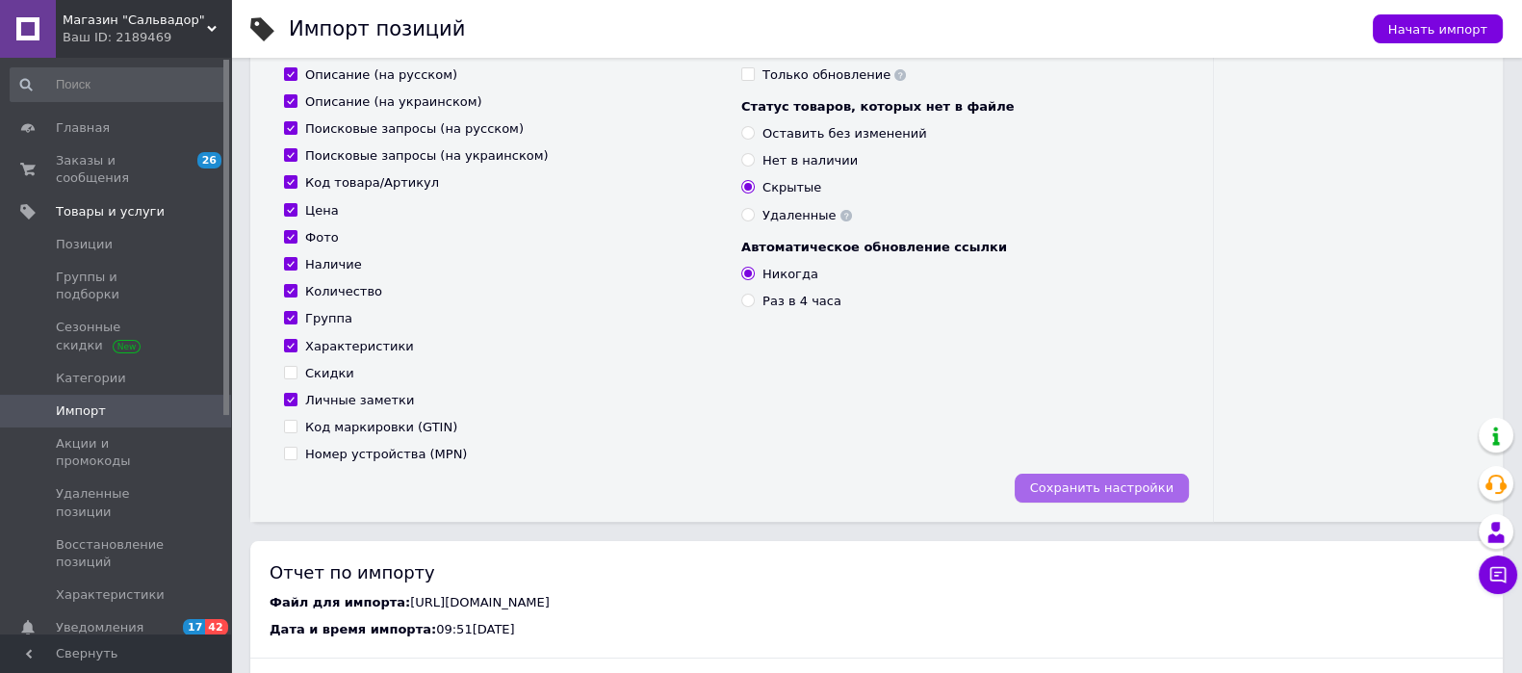
click at [1129, 492] on span "Сохранить настройки" at bounding box center [1101, 487] width 143 height 14
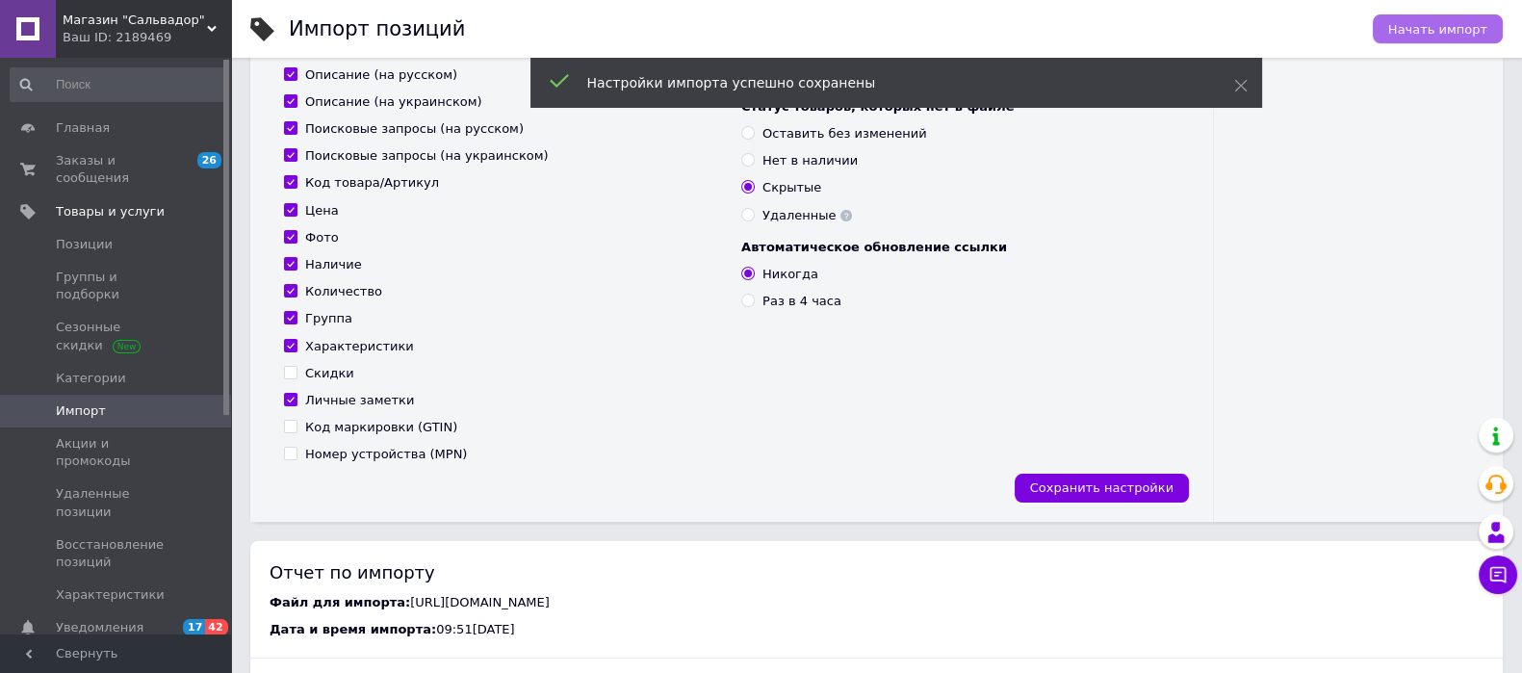
click at [1430, 24] on span "Начать импорт" at bounding box center [1437, 29] width 99 height 14
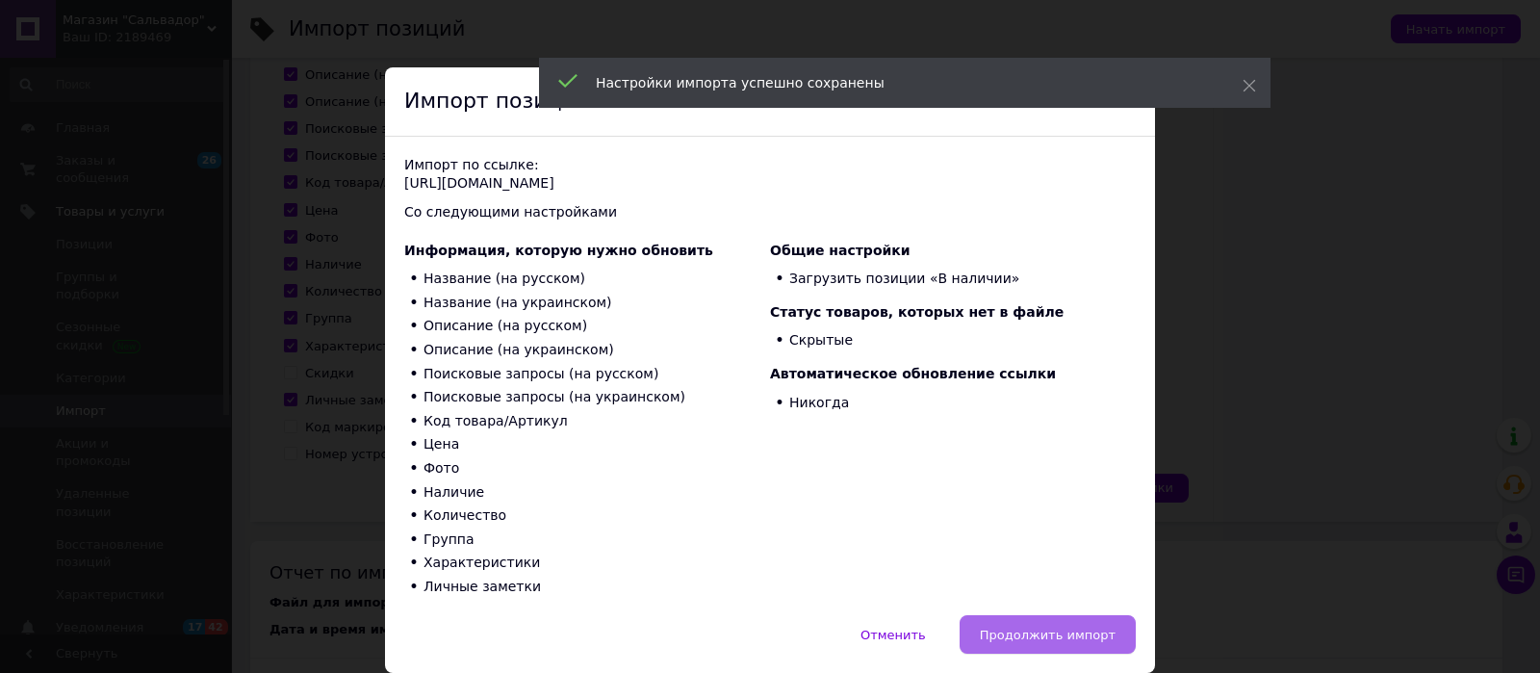
click at [1074, 634] on span "Продолжить импорт" at bounding box center [1048, 635] width 136 height 14
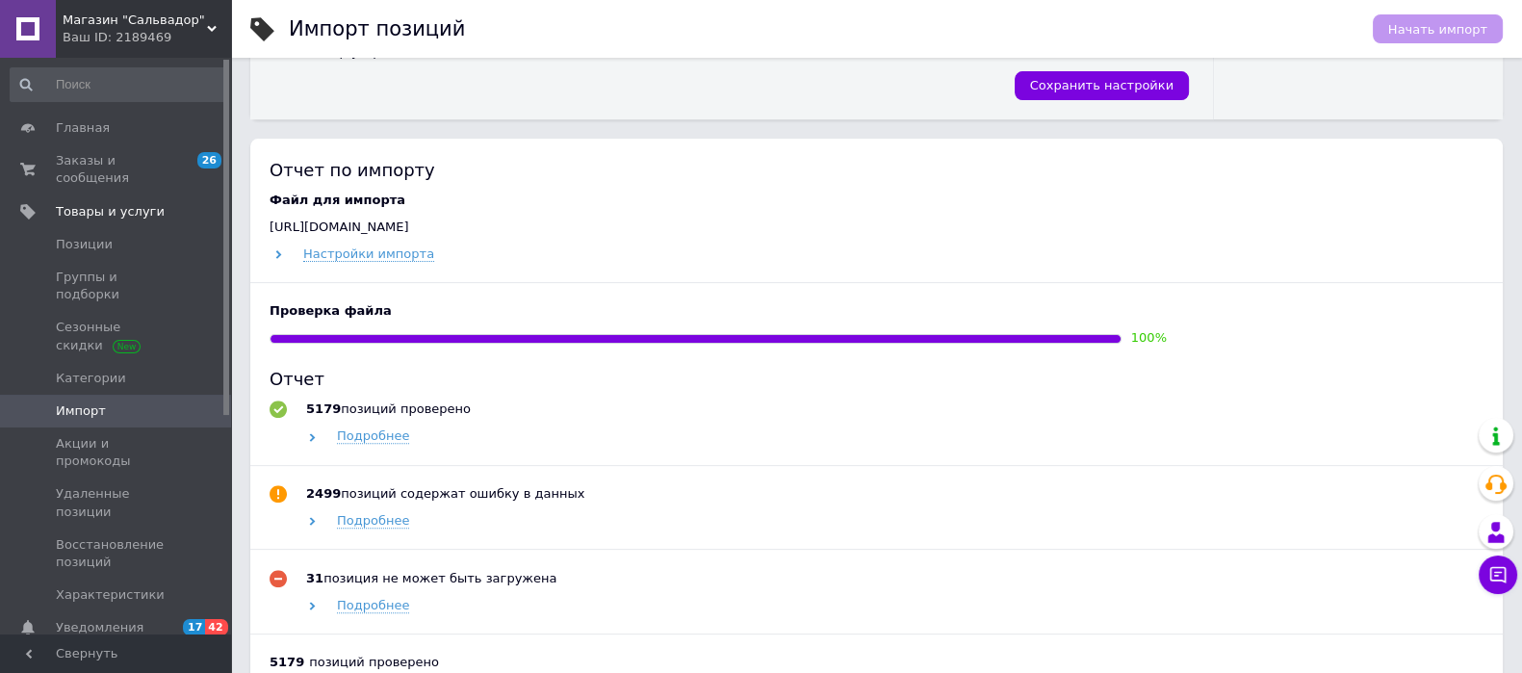
scroll to position [1124, 0]
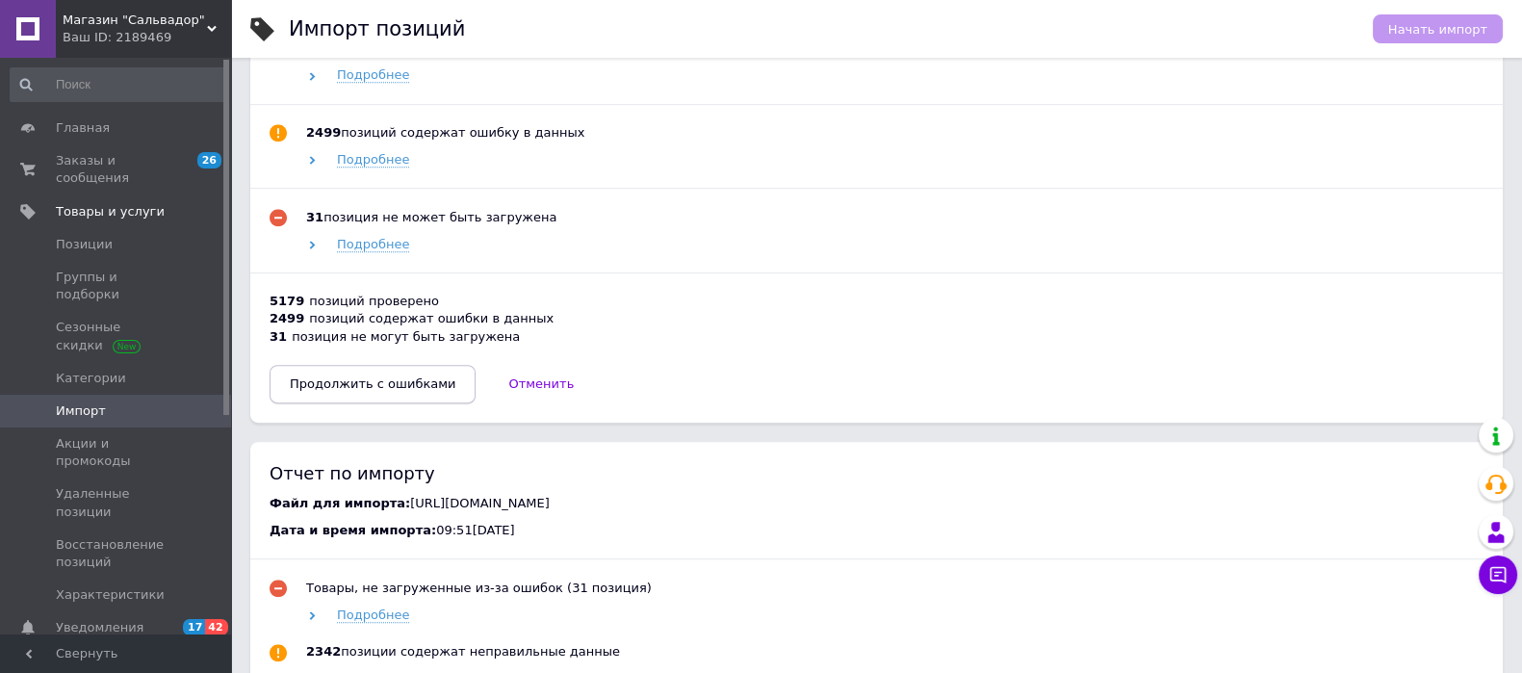
click at [373, 390] on span "Продолжить с ошибками" at bounding box center [373, 383] width 166 height 14
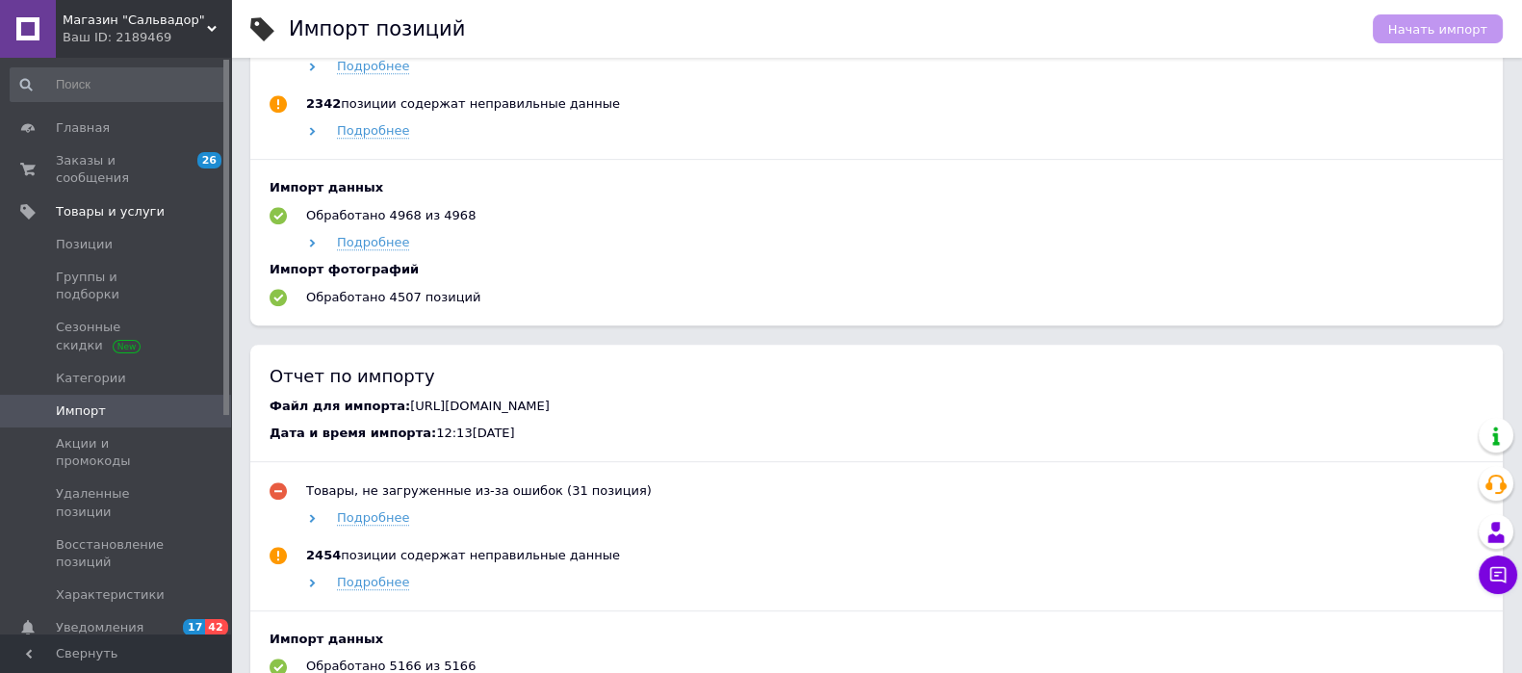
scroll to position [1330, 0]
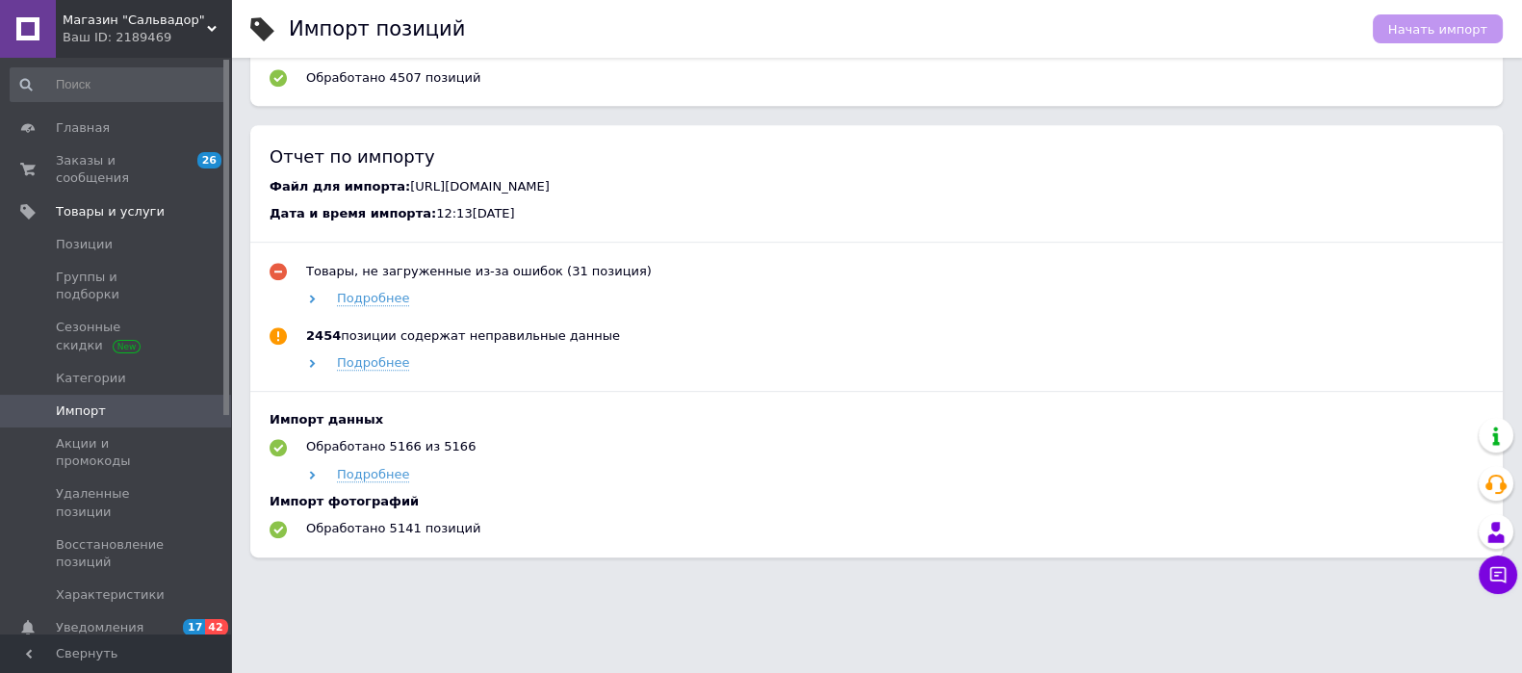
click at [630, 471] on div "Подробнее" at bounding box center [893, 474] width 1180 height 17
